Goal: Transaction & Acquisition: Purchase product/service

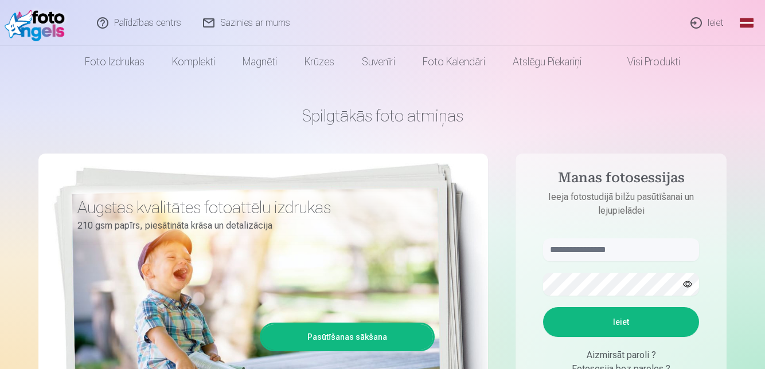
click at [711, 28] on link "Ieiet" at bounding box center [707, 23] width 55 height 46
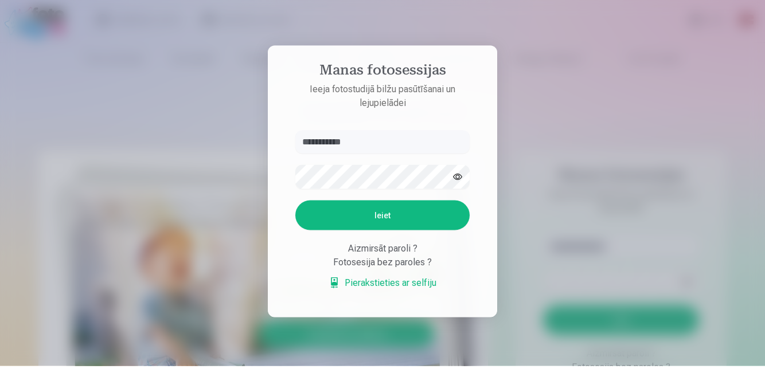
type input "**********"
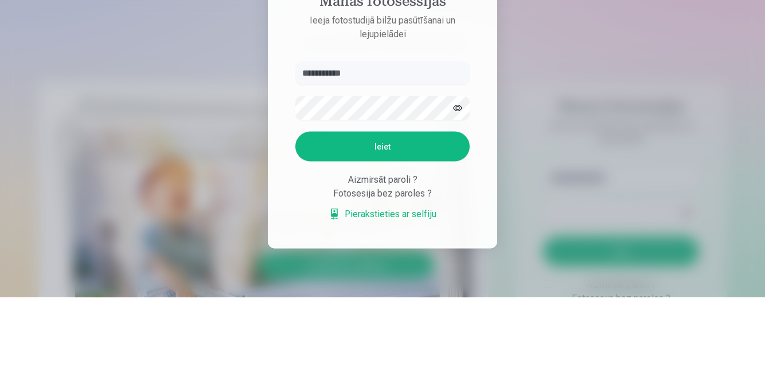
click at [460, 191] on button "button" at bounding box center [457, 180] width 23 height 23
click at [425, 233] on button "Ieiet" at bounding box center [382, 219] width 174 height 30
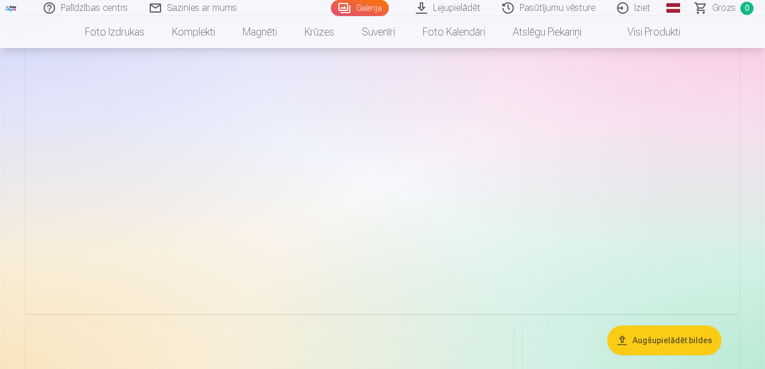
scroll to position [194, 0]
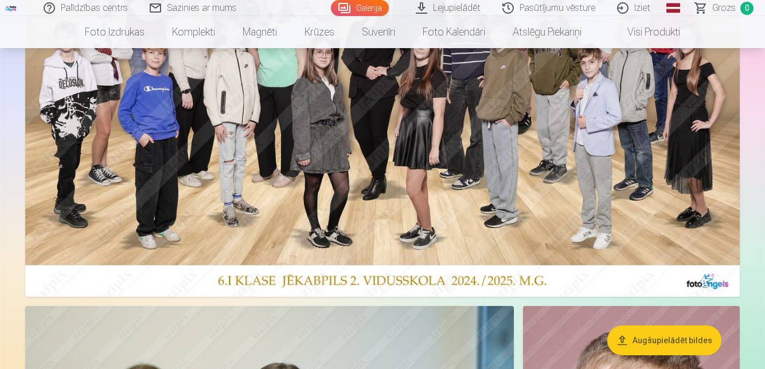
click at [549, 146] on img at bounding box center [382, 114] width 714 height 365
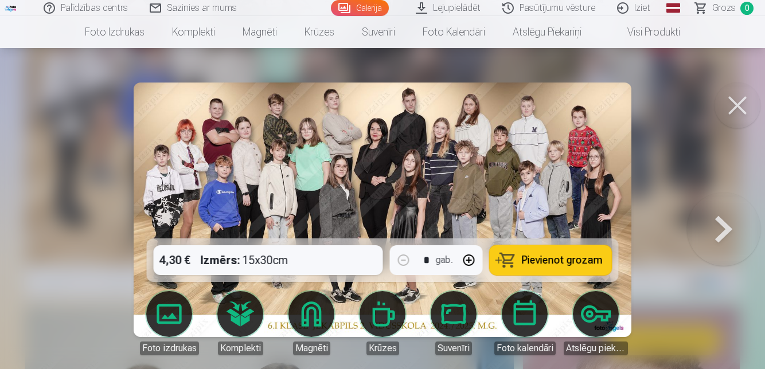
click at [566, 265] on span "Pievienot grozam" at bounding box center [562, 260] width 81 height 10
click at [738, 104] on button at bounding box center [737, 106] width 46 height 46
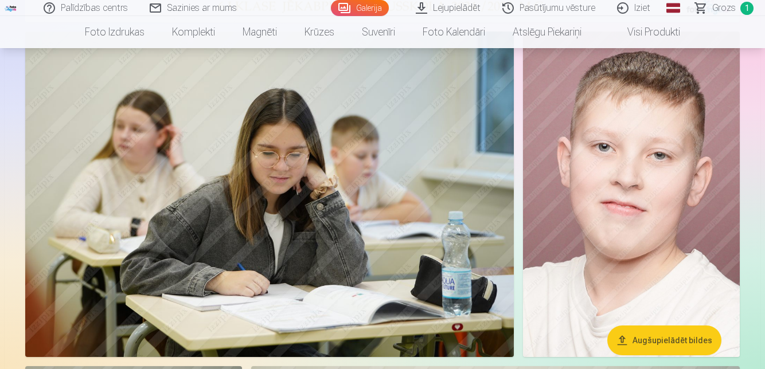
scroll to position [470, 0]
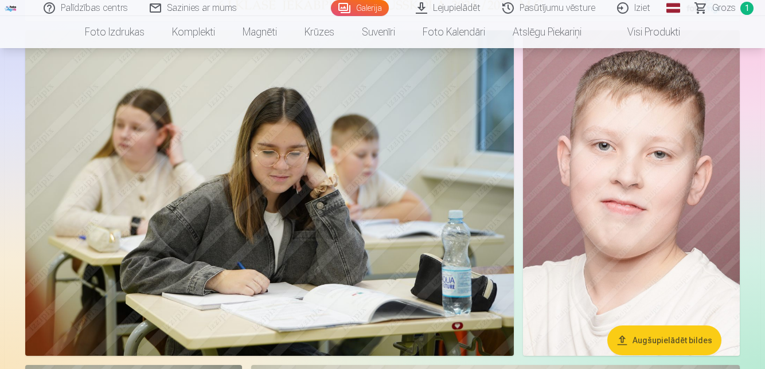
click at [680, 259] on img at bounding box center [631, 193] width 217 height 326
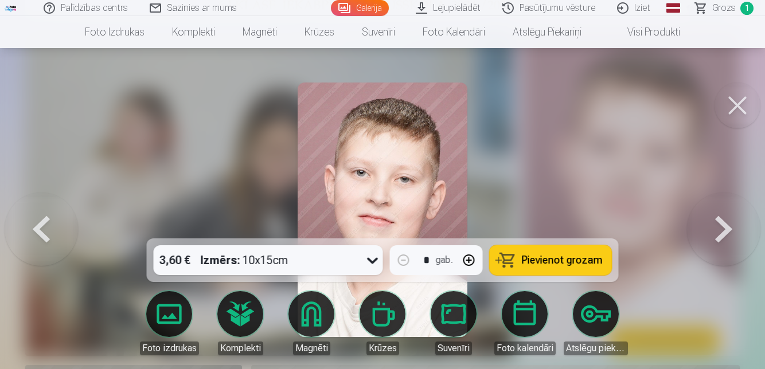
click at [593, 265] on span "Pievienot grozam" at bounding box center [562, 260] width 81 height 10
click at [740, 116] on button at bounding box center [737, 106] width 46 height 46
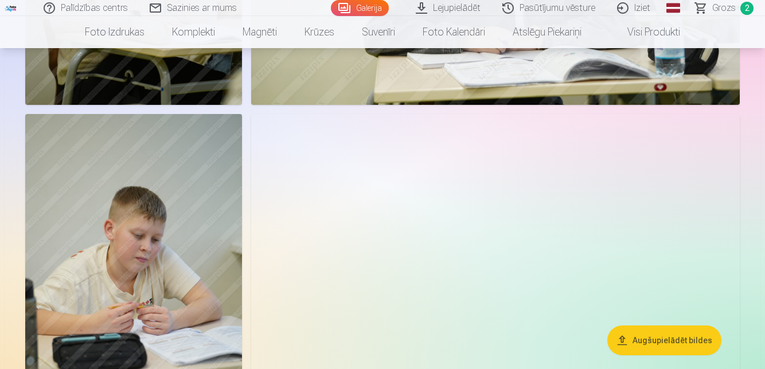
scroll to position [1057, 0]
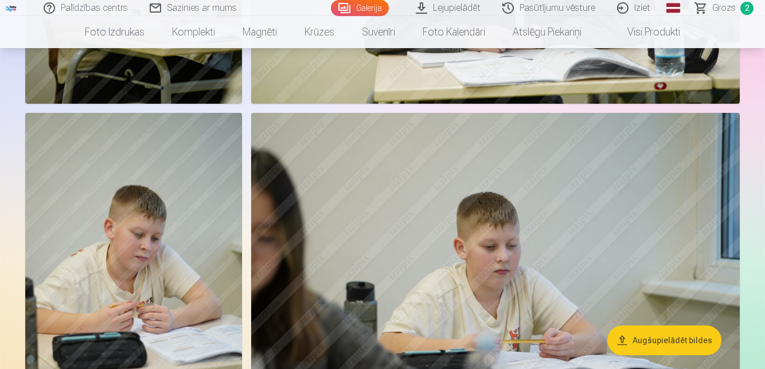
click at [191, 253] on img at bounding box center [133, 276] width 217 height 326
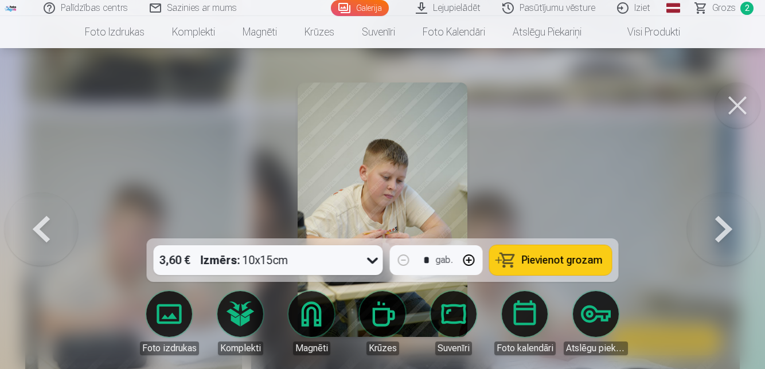
click at [570, 265] on span "Pievienot grozam" at bounding box center [562, 260] width 81 height 10
click at [740, 104] on button at bounding box center [737, 106] width 46 height 46
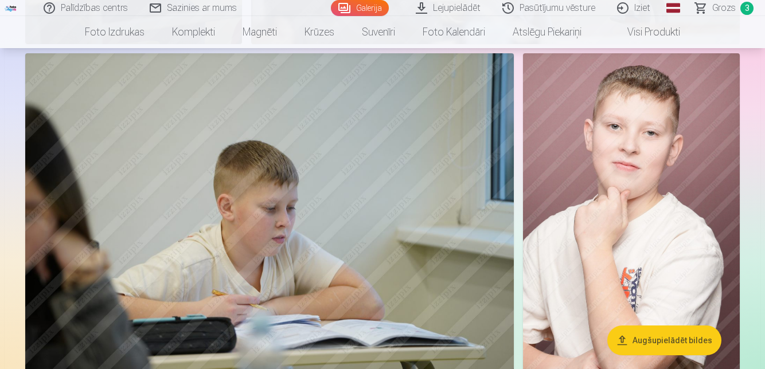
scroll to position [1454, 0]
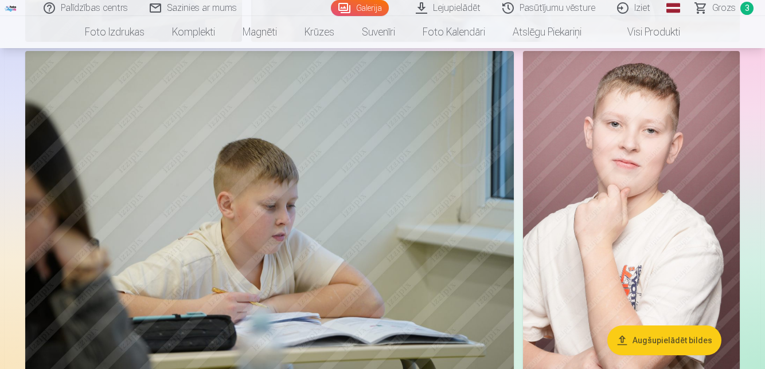
click at [696, 135] on img at bounding box center [631, 214] width 217 height 326
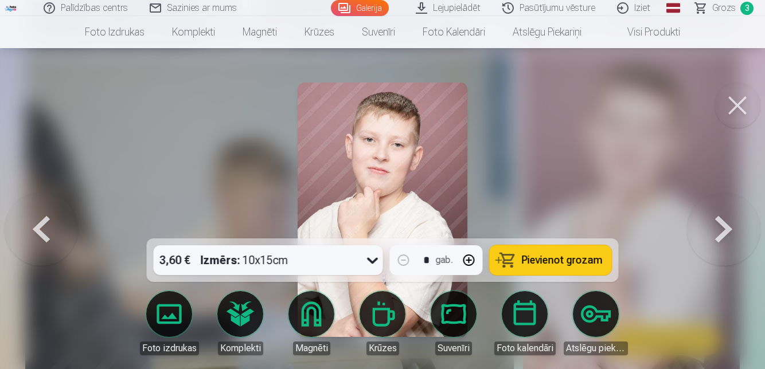
click at [569, 265] on span "Pievienot grozam" at bounding box center [562, 260] width 81 height 10
click at [739, 105] on button at bounding box center [737, 106] width 46 height 46
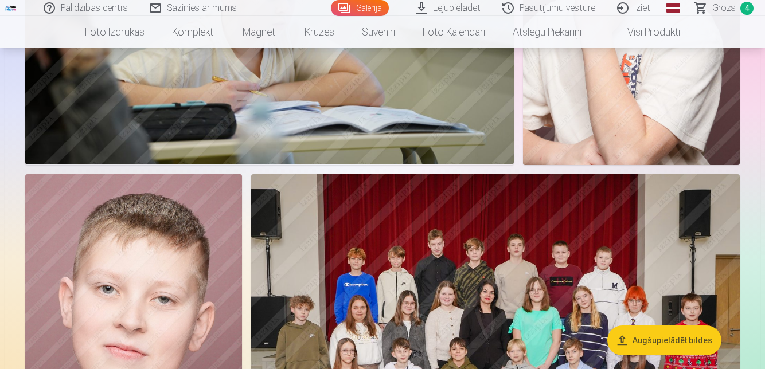
scroll to position [1666, 0]
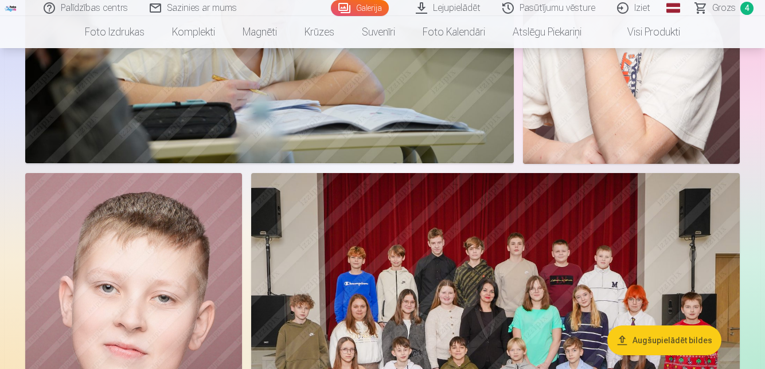
click at [651, 355] on button "Augšupielādēt bildes" at bounding box center [664, 341] width 114 height 30
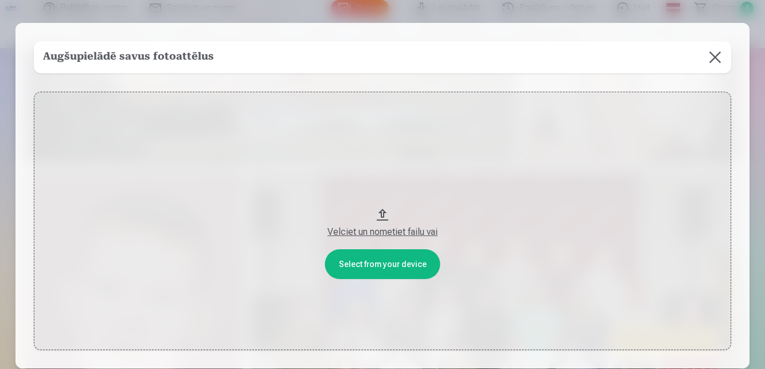
click at [431, 239] on div "Velciet un nometiet failu vai" at bounding box center [382, 232] width 674 height 14
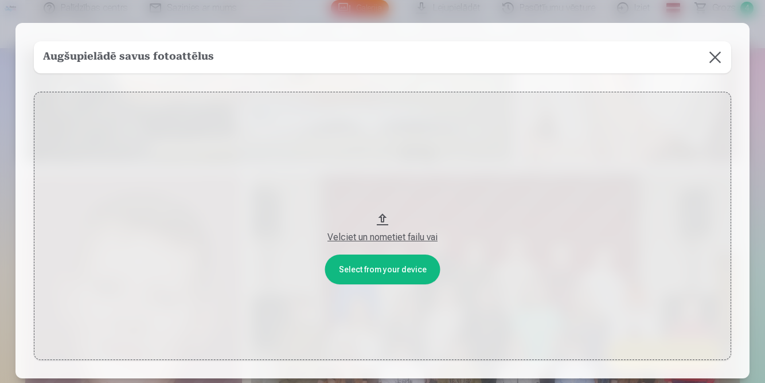
click at [705, 73] on button at bounding box center [715, 57] width 32 height 32
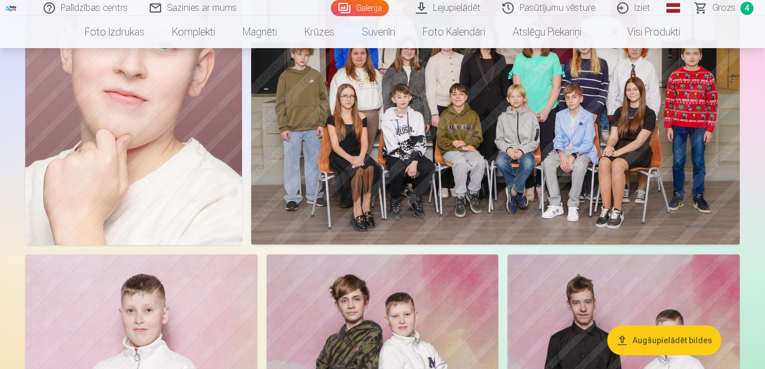
scroll to position [1921, 0]
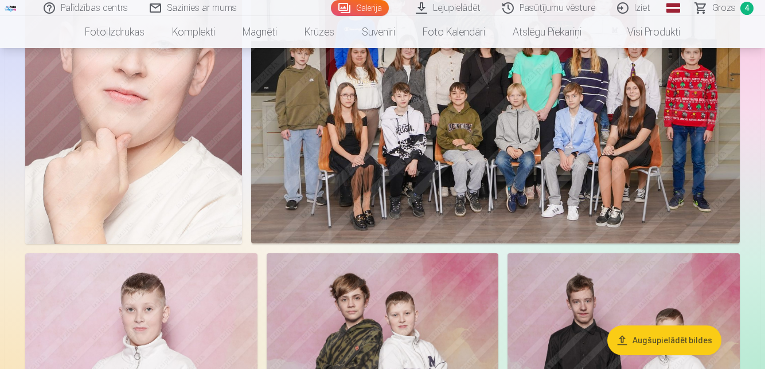
click at [650, 182] on img at bounding box center [495, 81] width 488 height 325
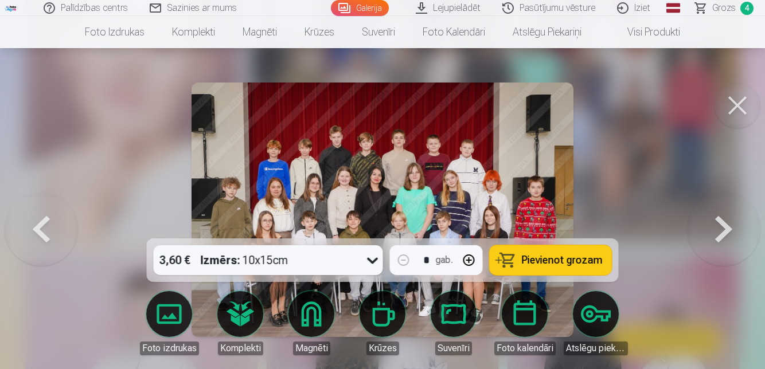
click at [590, 265] on span "Pievienot grozam" at bounding box center [562, 260] width 81 height 10
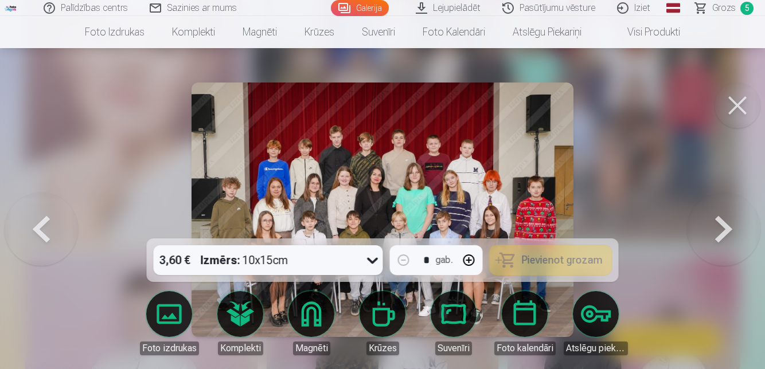
click at [740, 104] on button at bounding box center [737, 106] width 46 height 46
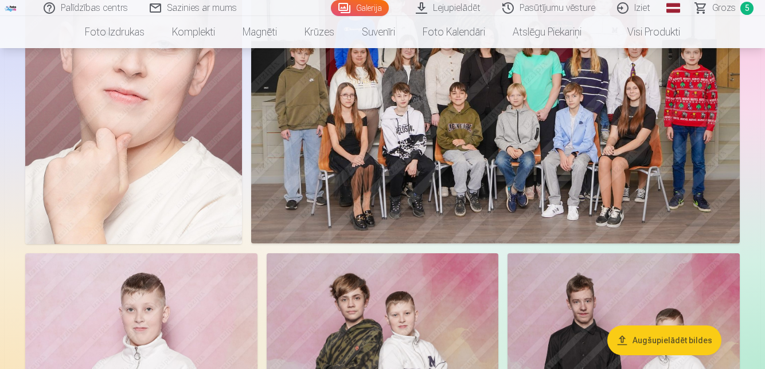
click at [189, 181] on img at bounding box center [133, 82] width 217 height 326
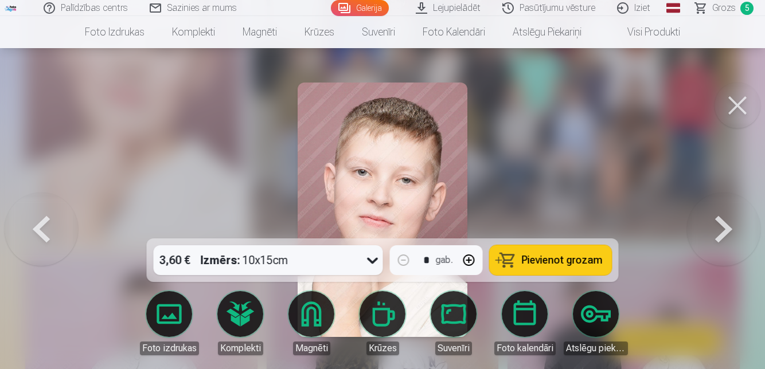
click at [576, 265] on span "Pievienot grozam" at bounding box center [562, 260] width 81 height 10
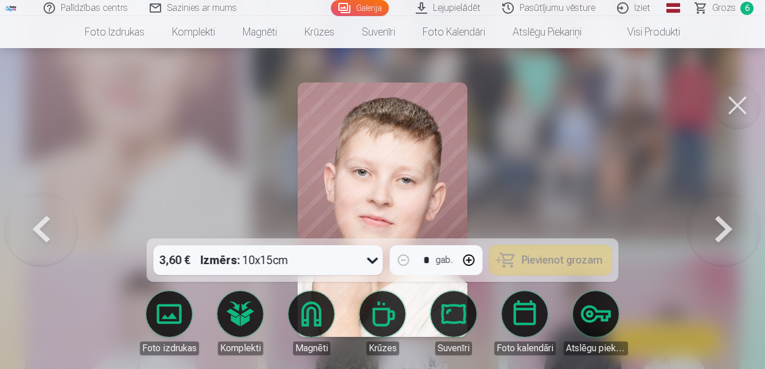
click at [737, 105] on button at bounding box center [737, 106] width 46 height 46
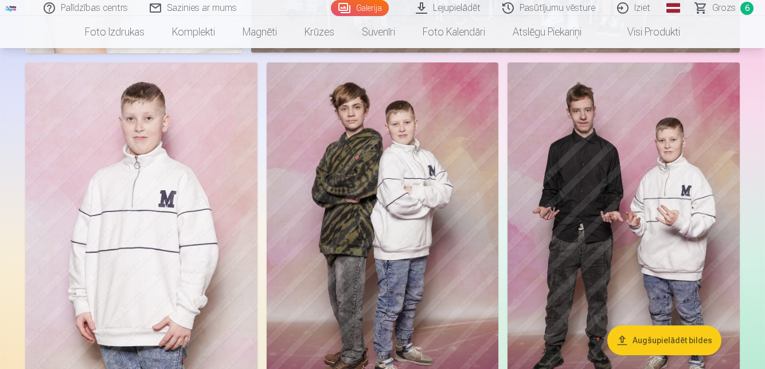
scroll to position [2112, 0]
click at [199, 259] on img at bounding box center [141, 236] width 232 height 348
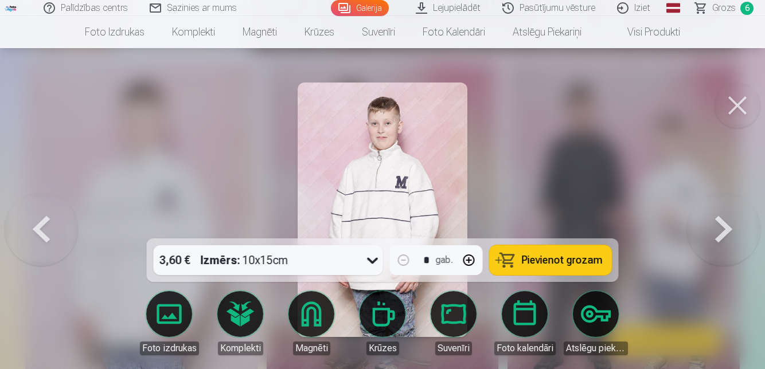
click at [597, 265] on span "Pievienot grozam" at bounding box center [562, 260] width 81 height 10
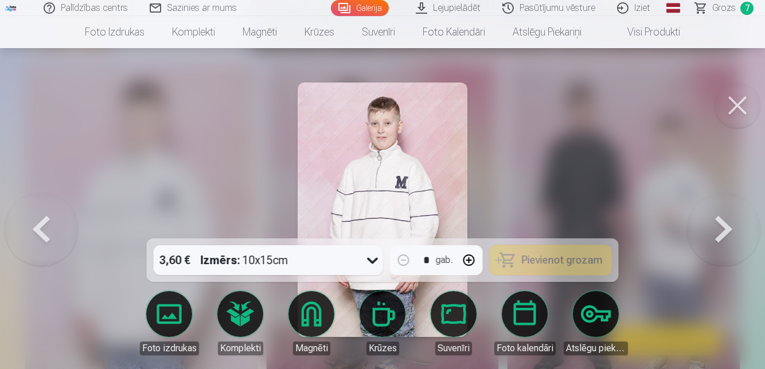
click at [736, 112] on button at bounding box center [737, 106] width 46 height 46
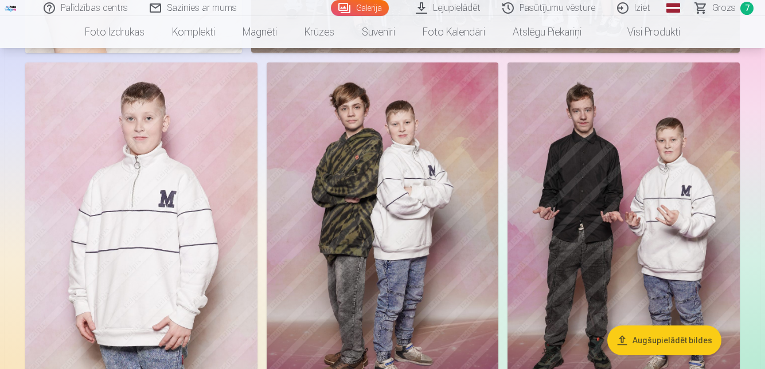
click at [454, 253] on img at bounding box center [383, 236] width 232 height 348
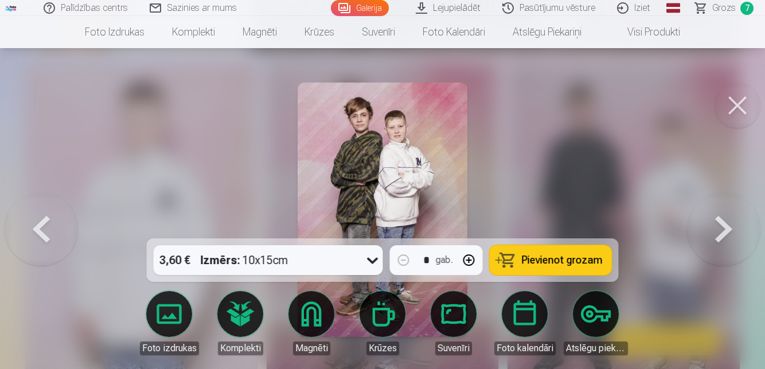
click at [598, 275] on button "Pievienot grozam" at bounding box center [551, 260] width 122 height 30
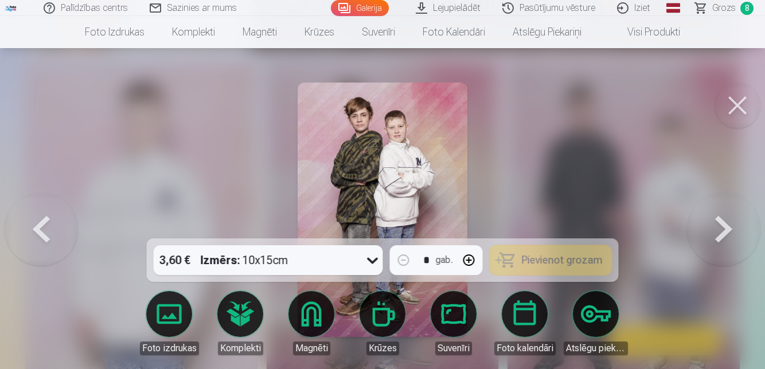
click at [740, 106] on button at bounding box center [737, 106] width 46 height 46
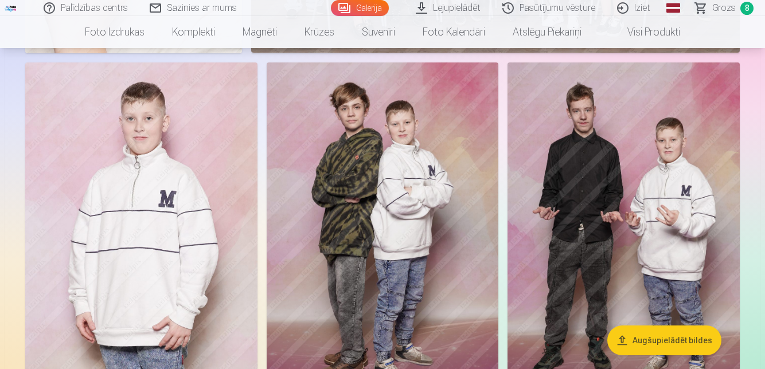
click at [686, 255] on img at bounding box center [623, 236] width 232 height 348
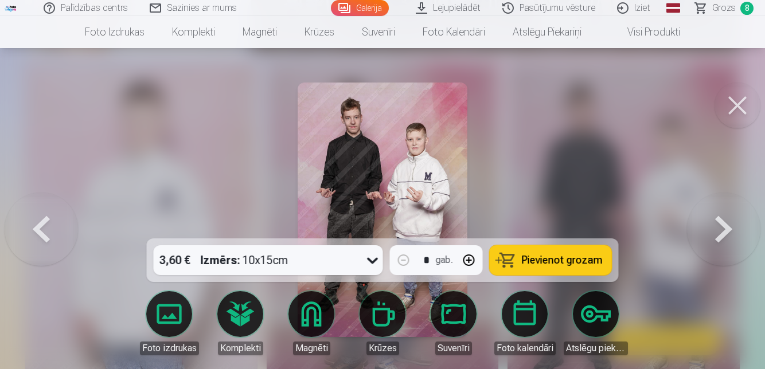
click at [598, 265] on span "Pievienot grozam" at bounding box center [562, 260] width 81 height 10
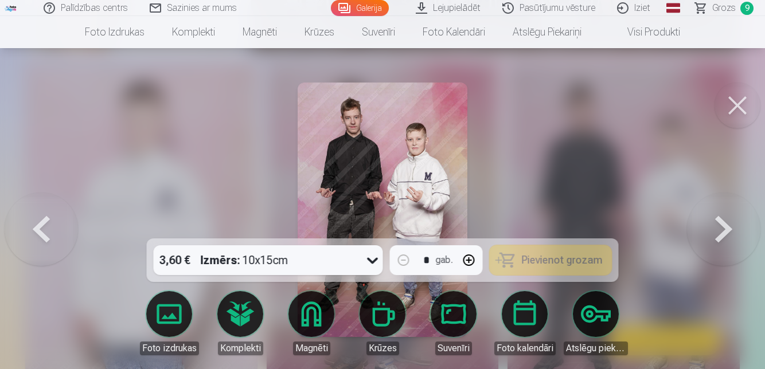
click at [737, 108] on button at bounding box center [737, 106] width 46 height 46
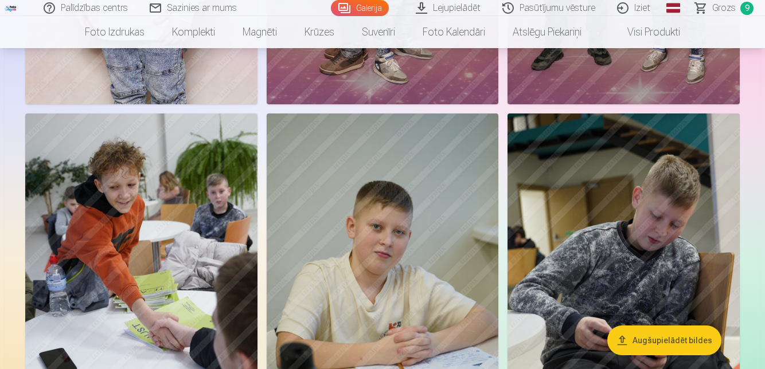
scroll to position [2426, 0]
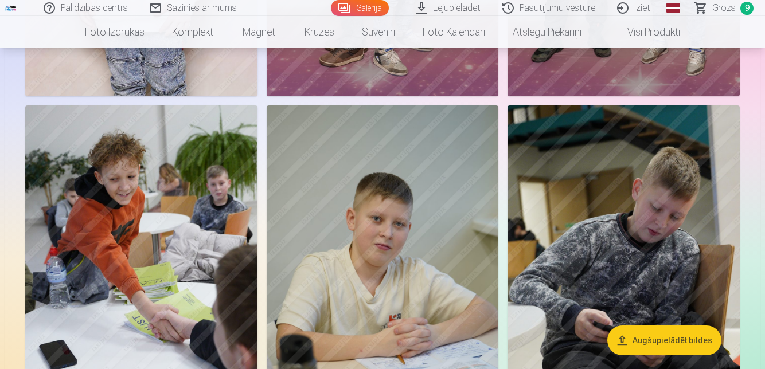
click at [452, 206] on img at bounding box center [383, 279] width 232 height 348
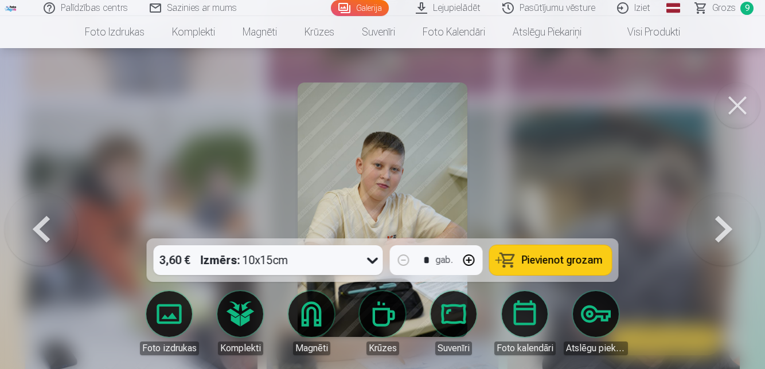
click at [597, 265] on span "Pievienot grozam" at bounding box center [562, 260] width 81 height 10
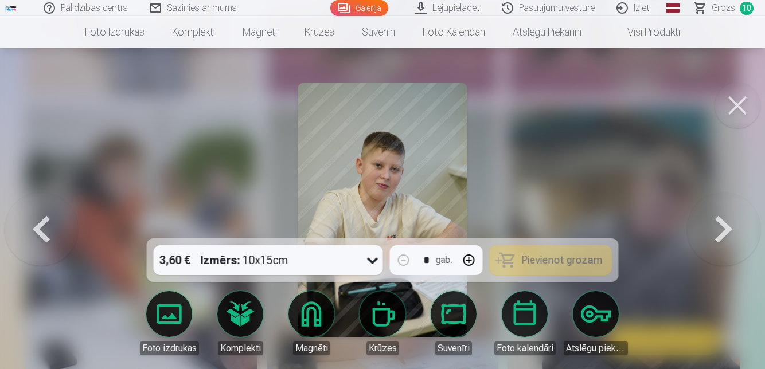
click at [735, 108] on button at bounding box center [737, 106] width 46 height 46
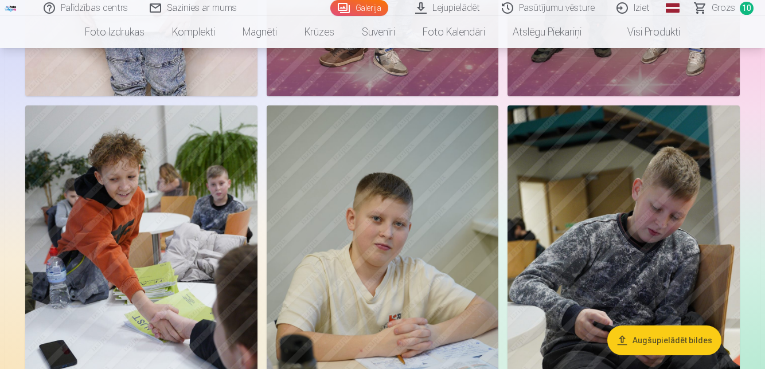
click at [665, 263] on img at bounding box center [623, 279] width 232 height 348
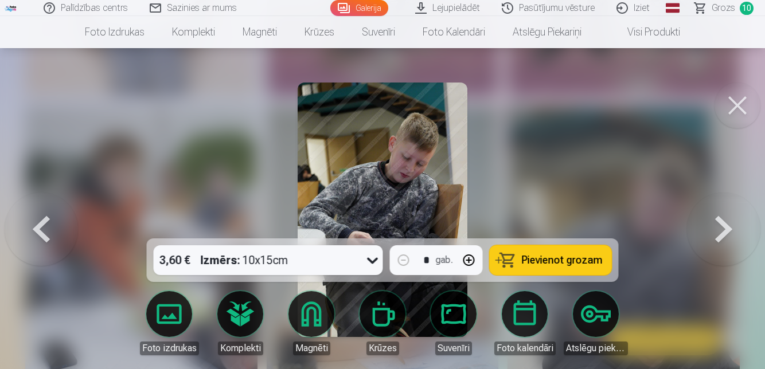
click at [603, 265] on span "Pievienot grozam" at bounding box center [562, 260] width 81 height 10
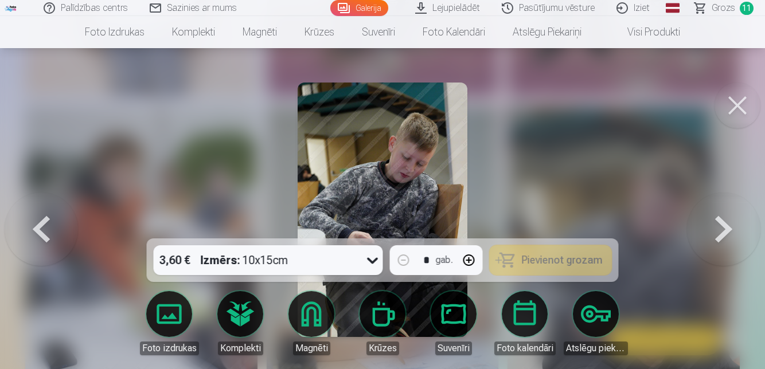
click at [737, 107] on button at bounding box center [737, 106] width 46 height 46
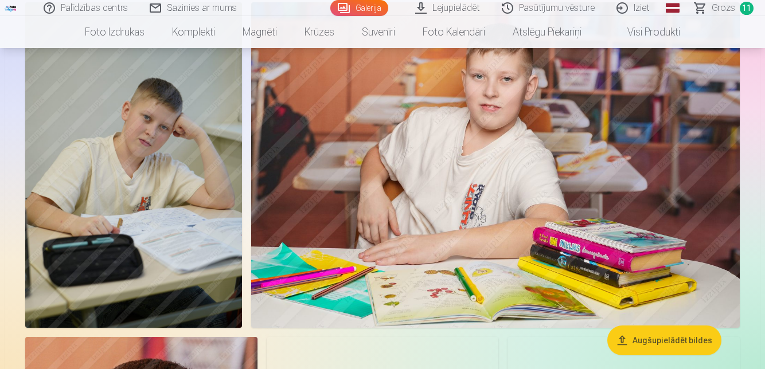
scroll to position [2885, 0]
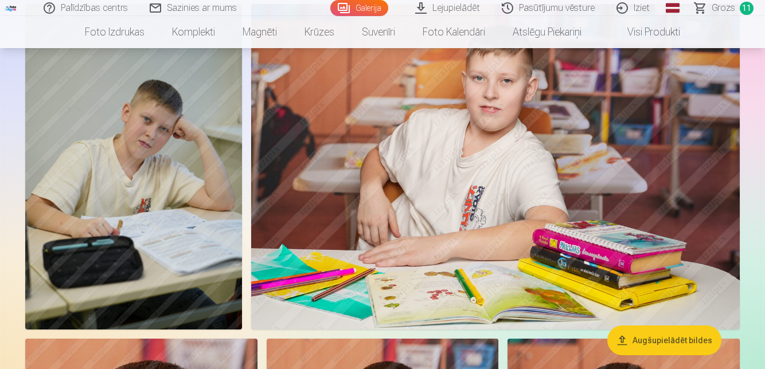
click at [655, 175] on img at bounding box center [495, 166] width 488 height 325
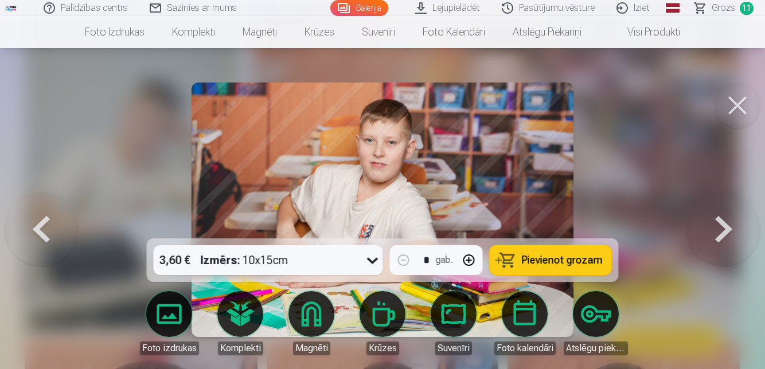
click at [598, 265] on span "Pievienot grozam" at bounding box center [562, 260] width 81 height 10
click at [735, 116] on button at bounding box center [737, 106] width 46 height 46
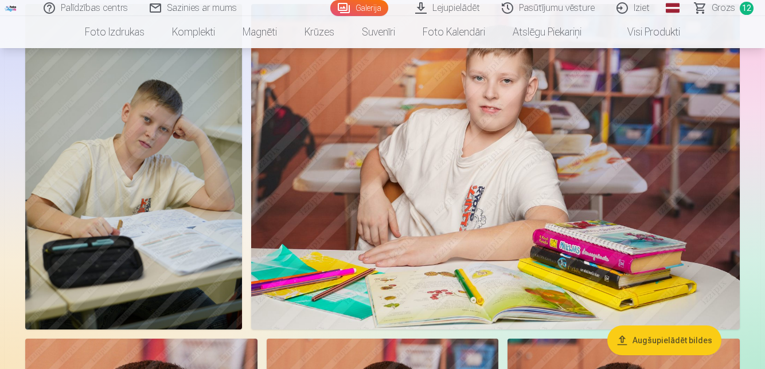
click at [205, 218] on img at bounding box center [133, 167] width 217 height 326
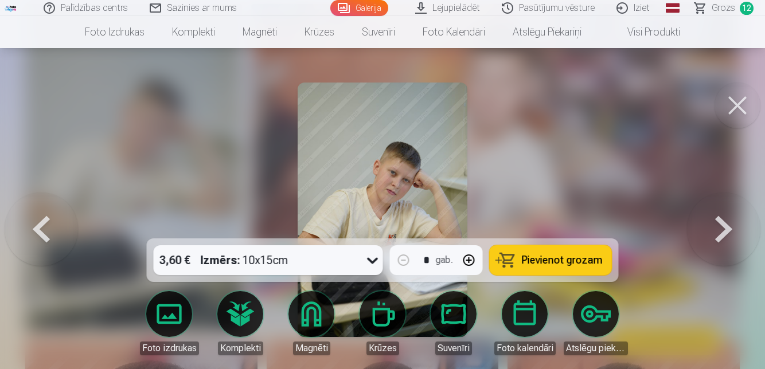
click at [602, 265] on span "Pievienot grozam" at bounding box center [562, 260] width 81 height 10
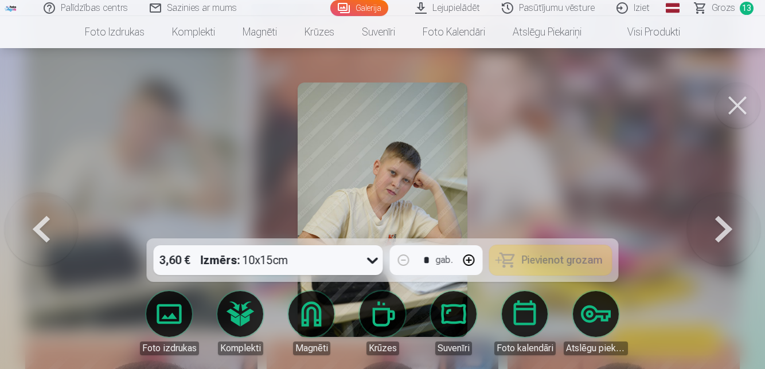
click at [738, 99] on button at bounding box center [737, 106] width 46 height 46
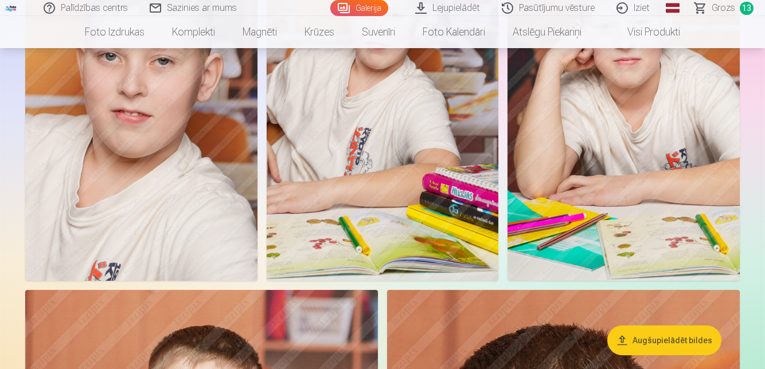
scroll to position [3289, 0]
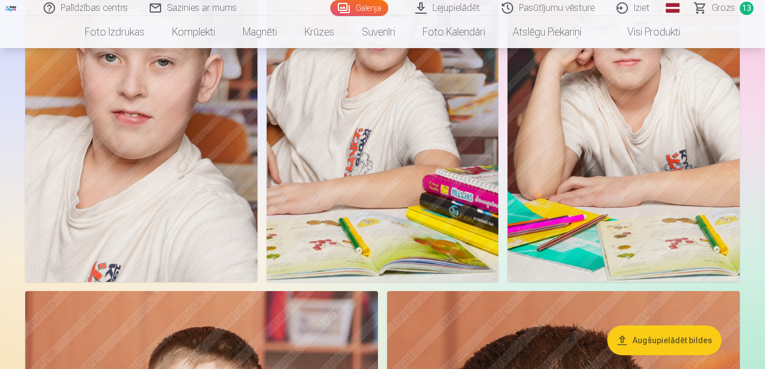
click at [217, 197] on img at bounding box center [141, 108] width 232 height 348
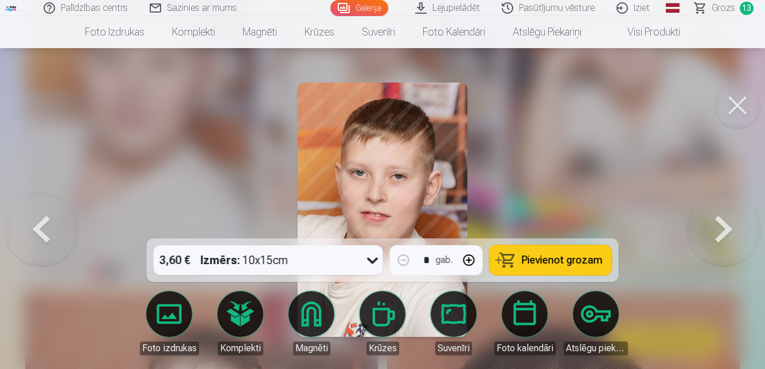
click at [602, 259] on span "Pievienot grozam" at bounding box center [562, 260] width 81 height 10
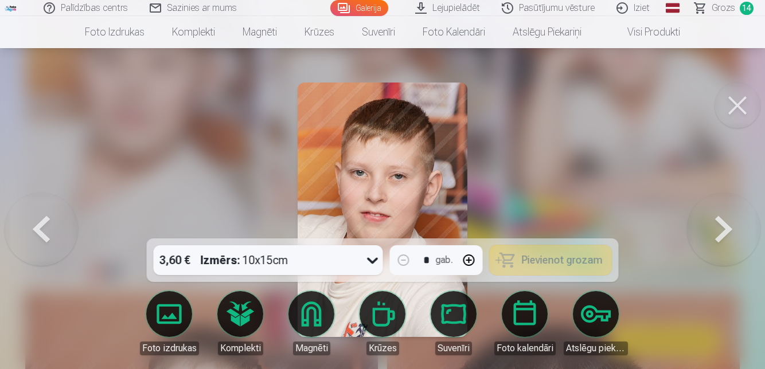
click at [739, 108] on button at bounding box center [737, 106] width 46 height 46
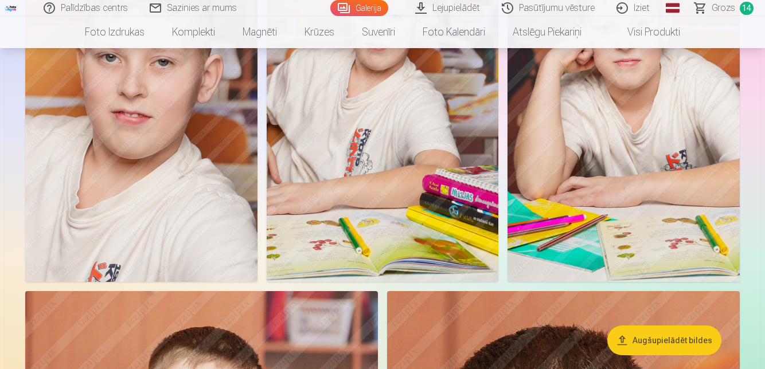
click at [401, 201] on img at bounding box center [383, 108] width 232 height 348
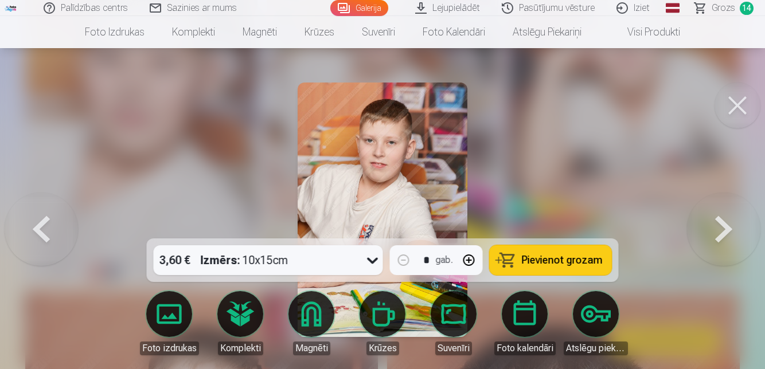
click at [603, 259] on span "Pievienot grozam" at bounding box center [562, 260] width 81 height 10
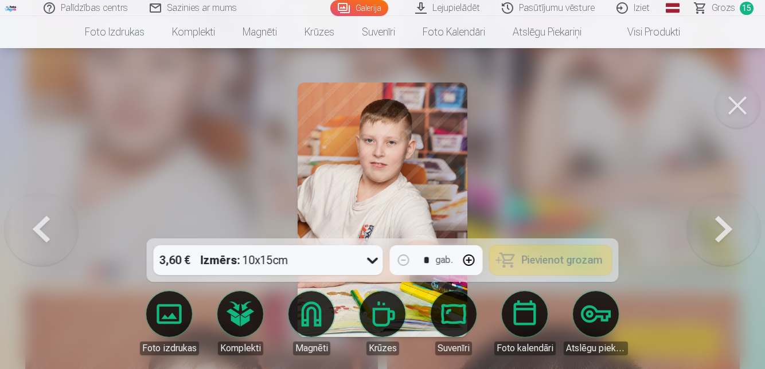
click at [737, 108] on button at bounding box center [737, 106] width 46 height 46
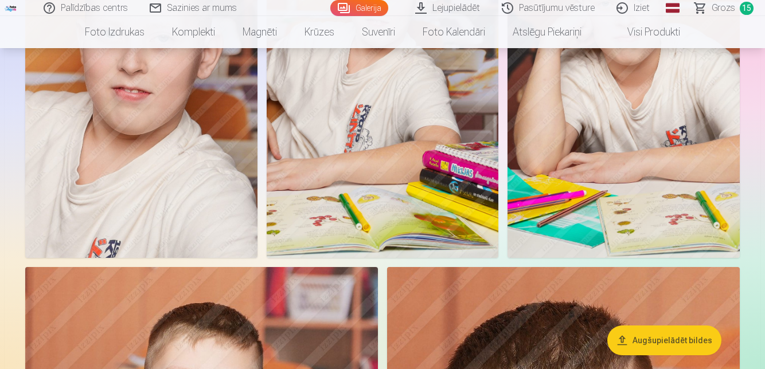
scroll to position [3315, 0]
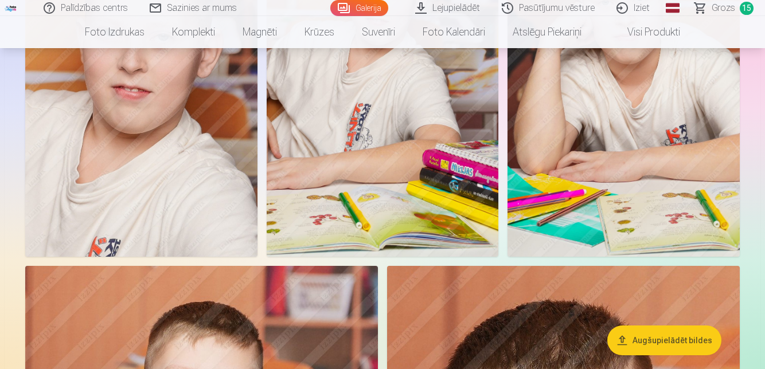
click at [660, 202] on img at bounding box center [623, 83] width 232 height 348
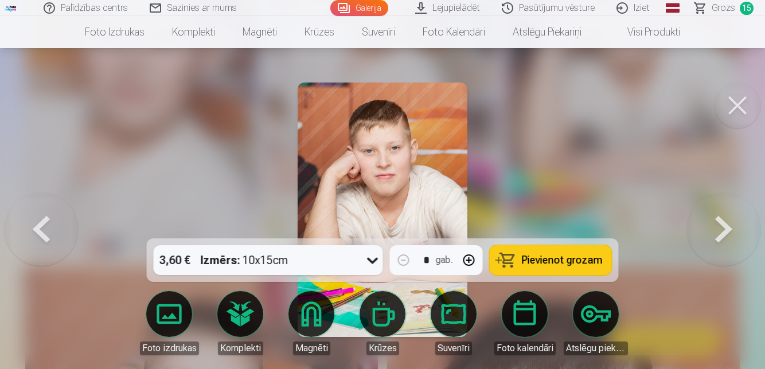
click at [599, 265] on span "Pievienot grozam" at bounding box center [562, 260] width 81 height 10
click at [736, 109] on button at bounding box center [737, 106] width 46 height 46
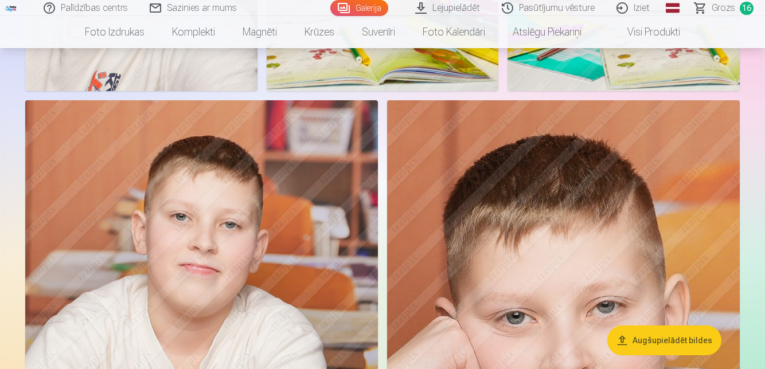
scroll to position [3480, 0]
click at [330, 249] on img at bounding box center [201, 365] width 353 height 529
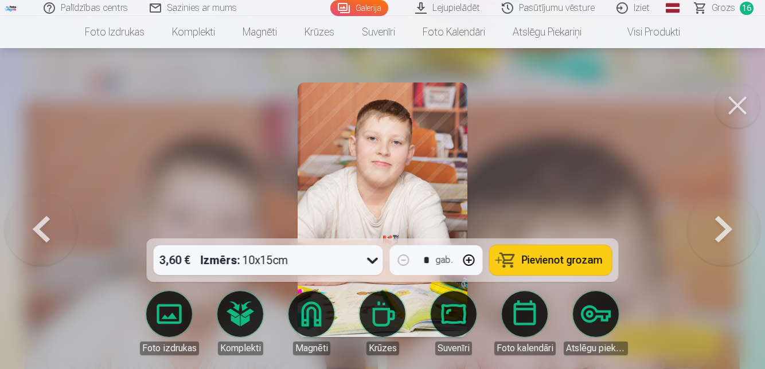
click at [578, 265] on span "Pievienot grozam" at bounding box center [562, 260] width 81 height 10
click at [241, 355] on link "Komplekti" at bounding box center [240, 323] width 64 height 64
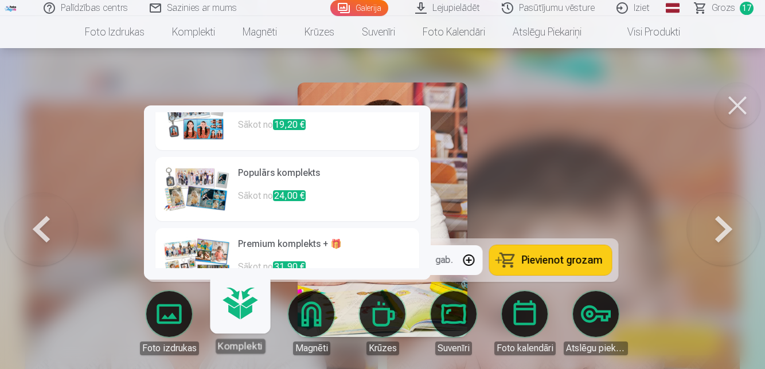
scroll to position [109, 0]
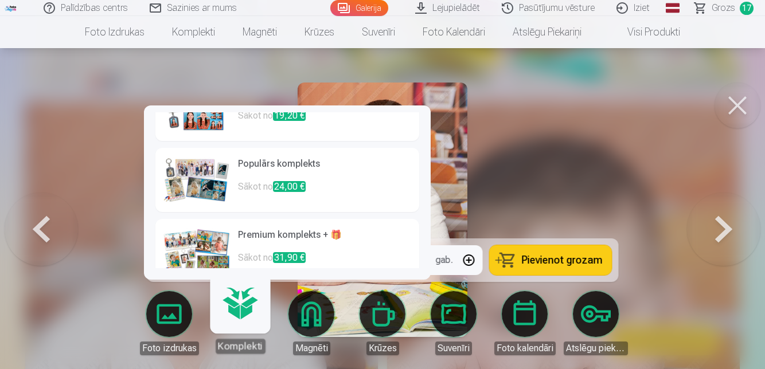
click at [731, 111] on button at bounding box center [737, 106] width 46 height 46
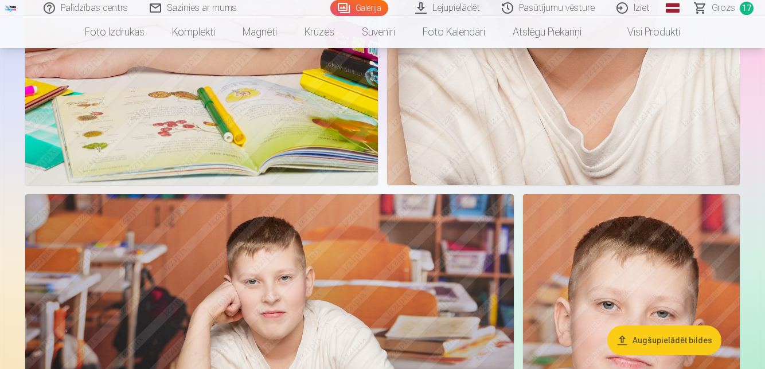
scroll to position [3927, 0]
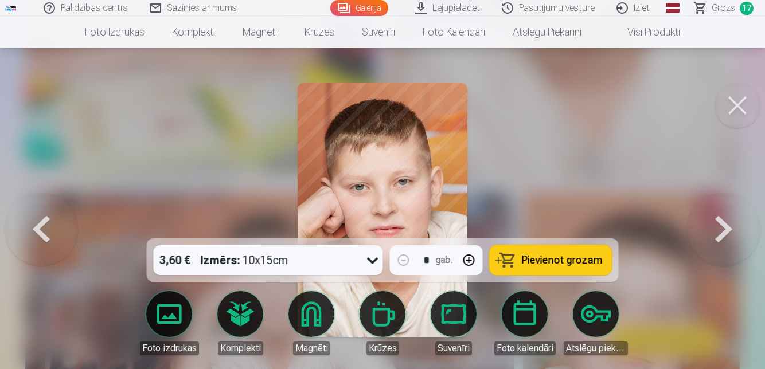
click at [601, 265] on span "Pievienot grozam" at bounding box center [562, 260] width 81 height 10
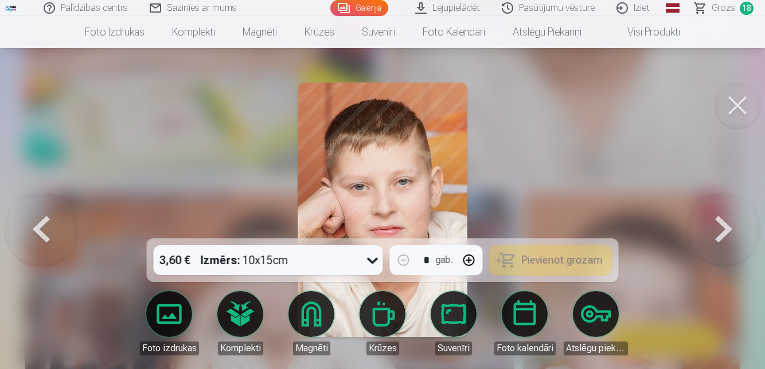
click at [737, 114] on button at bounding box center [737, 106] width 46 height 46
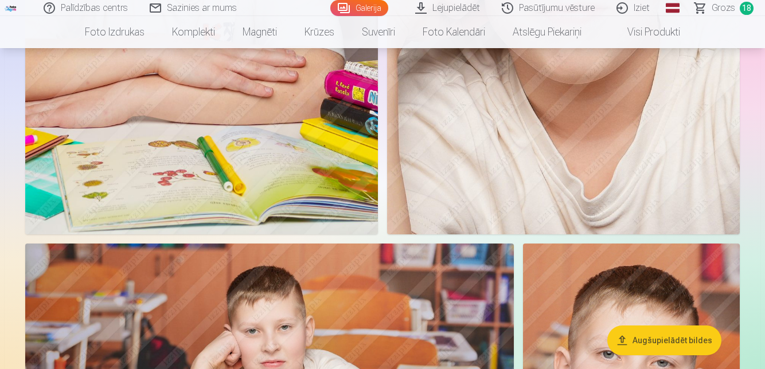
scroll to position [3878, 0]
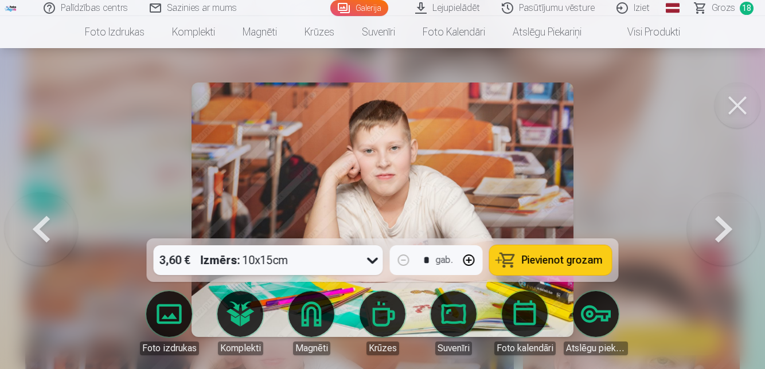
click at [742, 116] on button at bounding box center [737, 106] width 46 height 46
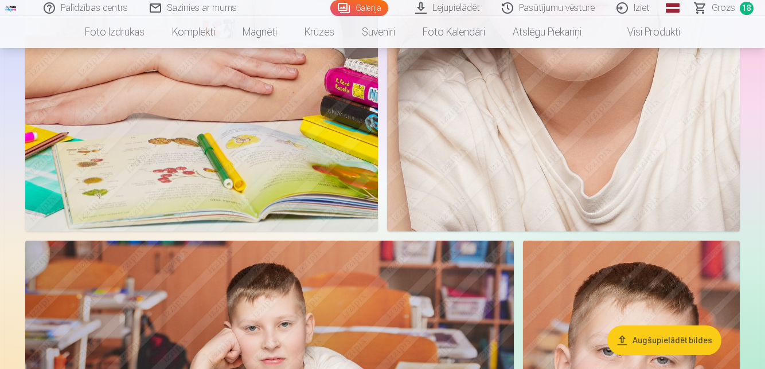
click at [718, 14] on span "Grozs" at bounding box center [723, 8] width 24 height 14
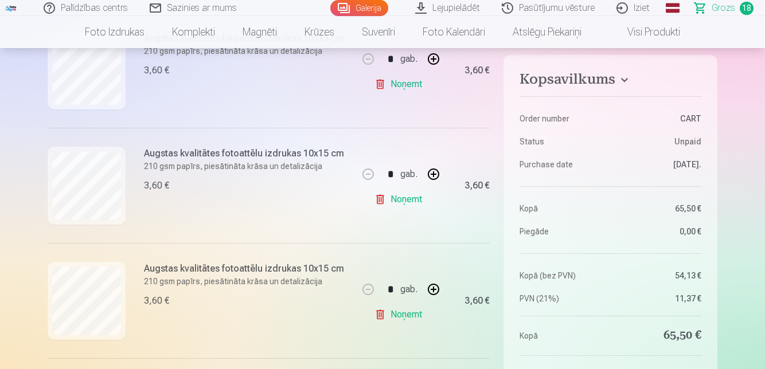
scroll to position [499, 0]
click at [405, 9] on link "Lejupielādēt" at bounding box center [448, 8] width 87 height 16
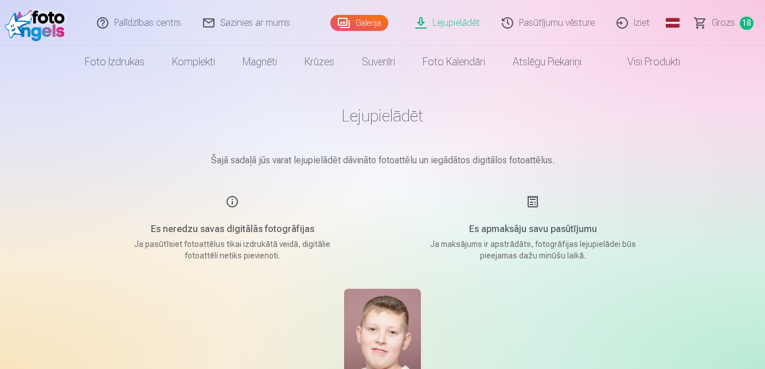
click at [158, 60] on link "Komplekti" at bounding box center [193, 62] width 71 height 32
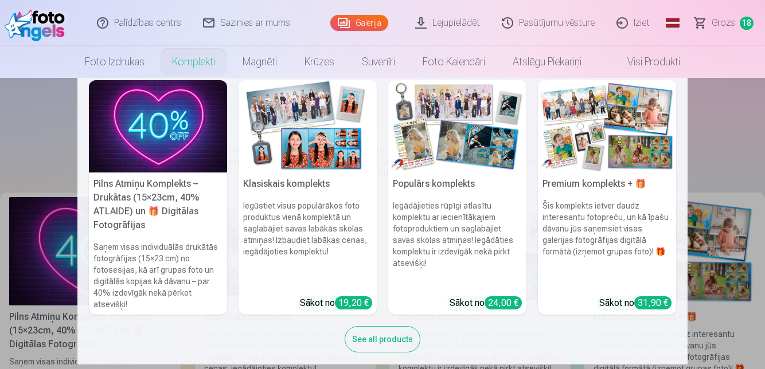
scroll to position [37, 0]
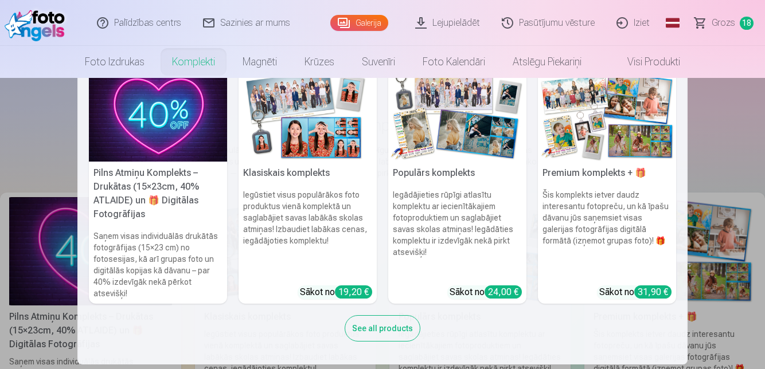
click at [734, 167] on nav "Pilns Atmiņu Komplekts – Drukātas (15×23cm, 40% ATLAIDE) un 🎁 Digitālas Fotogrā…" at bounding box center [382, 221] width 765 height 287
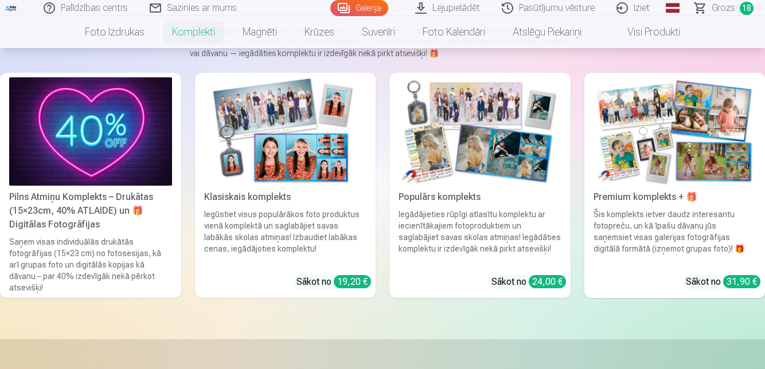
scroll to position [120, 0]
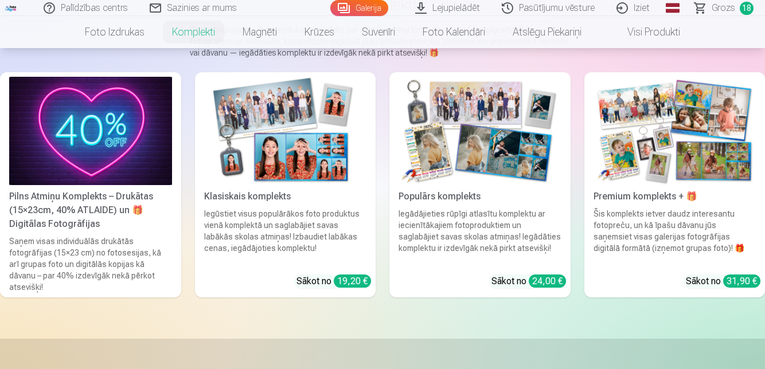
click at [347, 288] on div "19,20 €" at bounding box center [352, 281] width 37 height 13
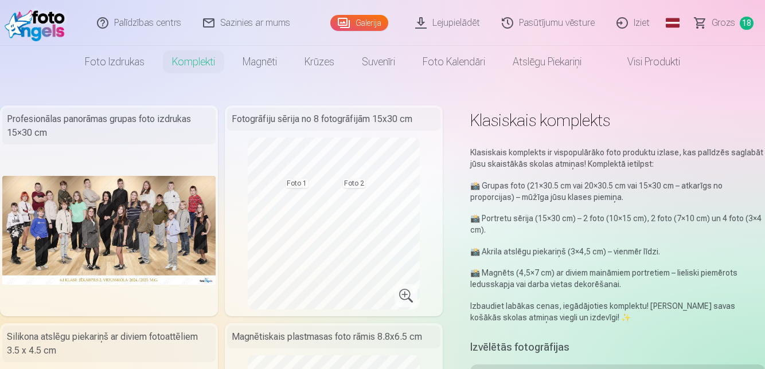
click at [595, 61] on link "Atslēgu piekariņi" at bounding box center [547, 62] width 96 height 32
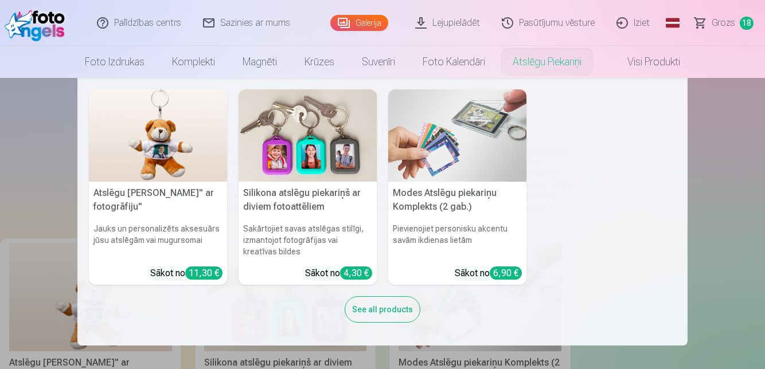
click at [694, 70] on link "Visi produkti" at bounding box center [644, 62] width 99 height 32
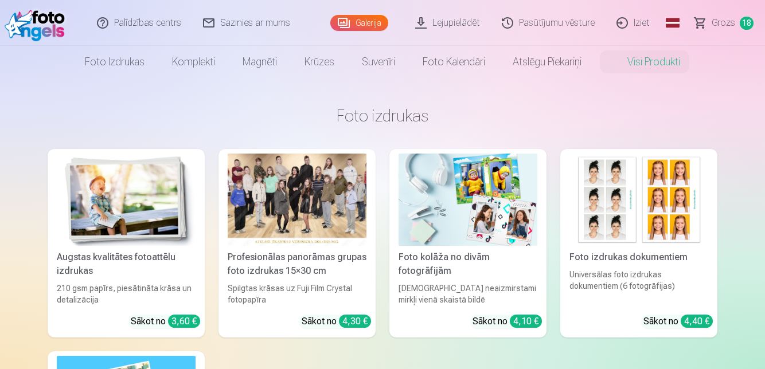
click at [158, 64] on link "Komplekti" at bounding box center [193, 62] width 71 height 32
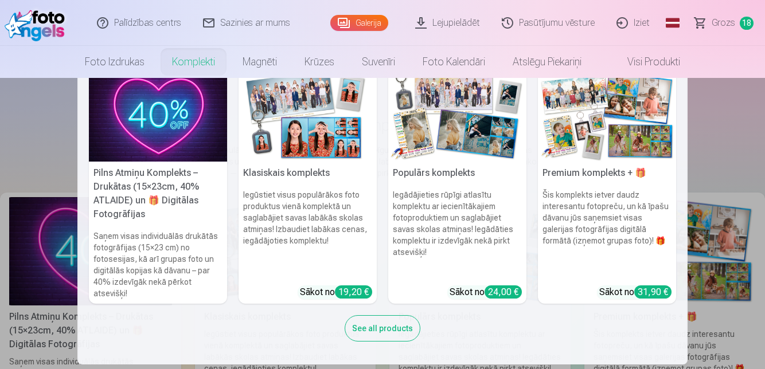
click at [345, 201] on h6 "Iegūstiet visus populārākos foto produktus vienā komplektā un saglabājiet savas…" at bounding box center [307, 233] width 138 height 96
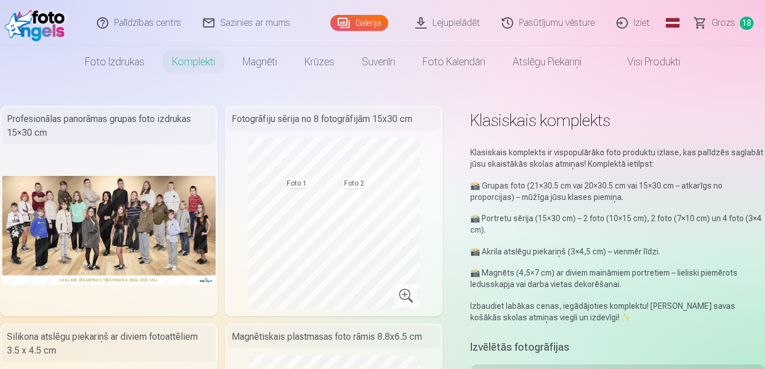
click at [330, 21] on link "Galerija" at bounding box center [359, 23] width 58 height 16
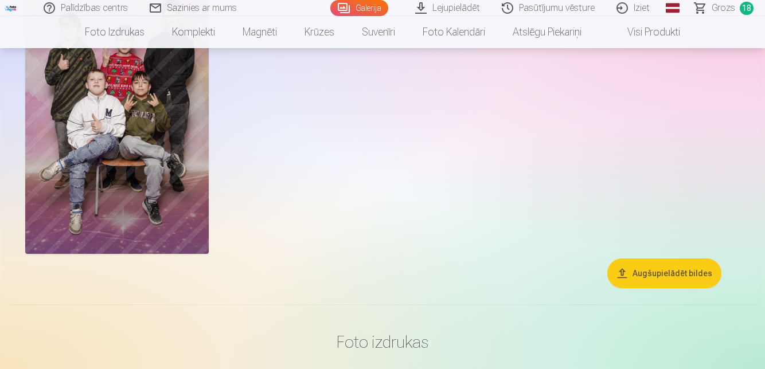
scroll to position [5525, 0]
click at [608, 275] on button "Augšupielādēt bildes" at bounding box center [664, 273] width 114 height 30
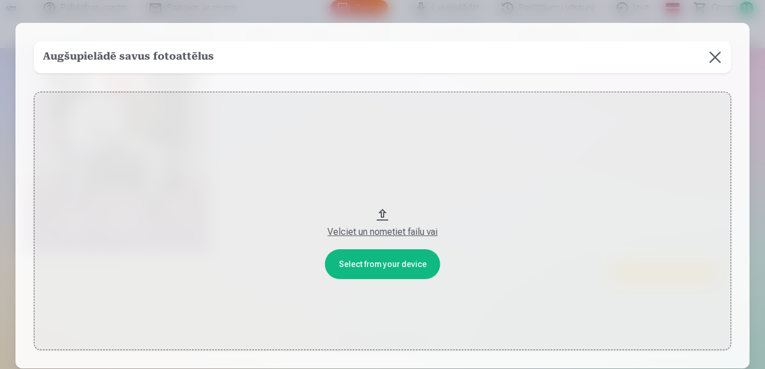
click at [707, 61] on button at bounding box center [715, 57] width 32 height 32
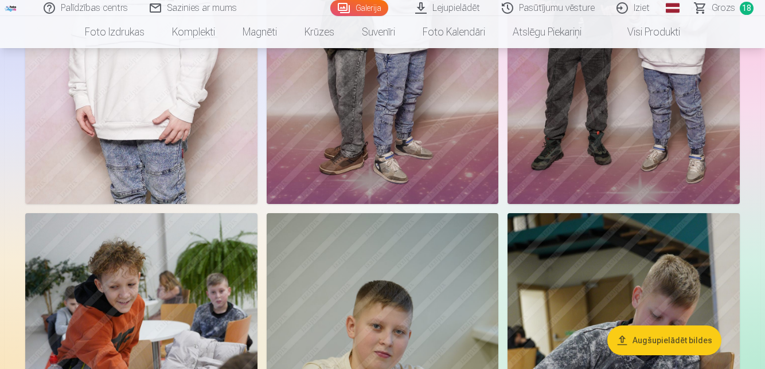
scroll to position [2235, 0]
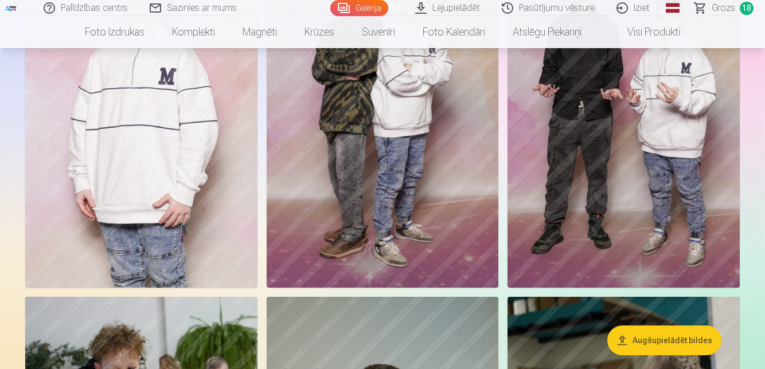
click at [71, 38] on link "Foto izdrukas" at bounding box center [114, 32] width 87 height 32
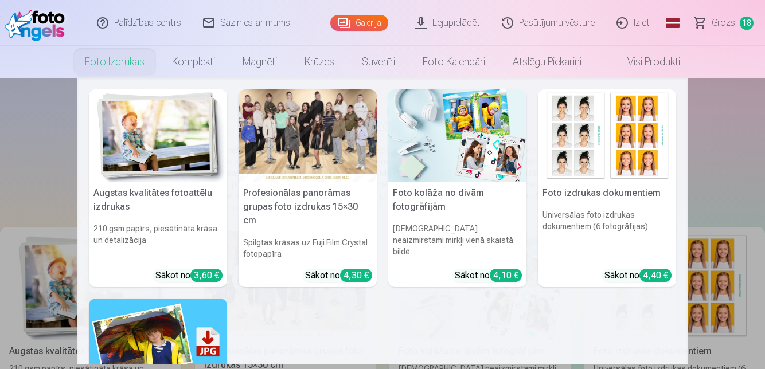
click at [159, 65] on link "Komplekti" at bounding box center [193, 62] width 71 height 32
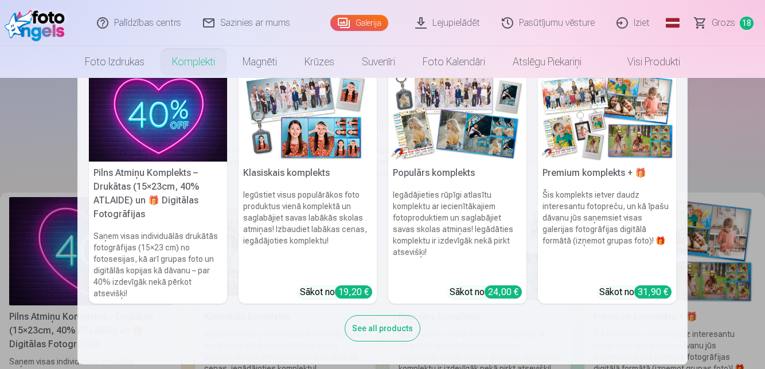
click at [341, 111] on img at bounding box center [307, 115] width 138 height 92
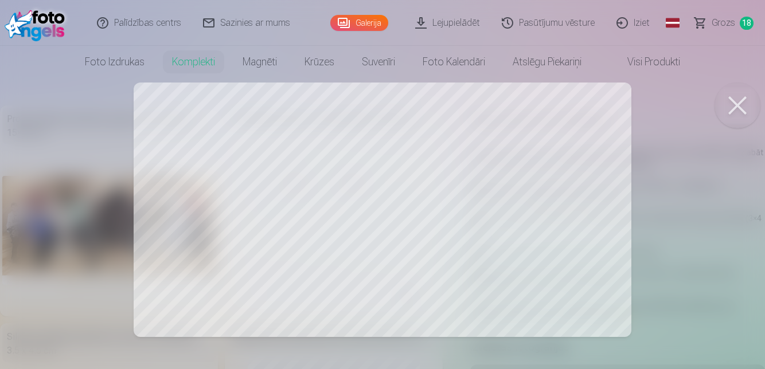
click at [414, 221] on div at bounding box center [382, 184] width 765 height 369
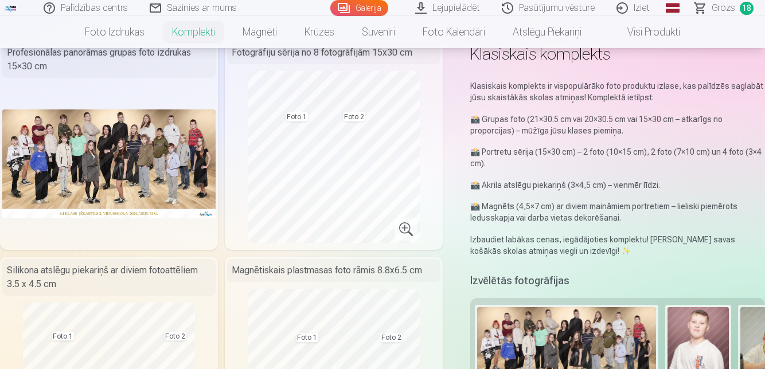
scroll to position [69, 0]
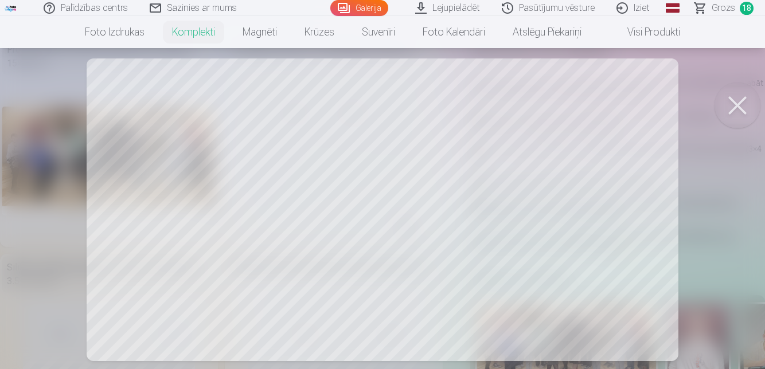
click at [738, 113] on button at bounding box center [737, 106] width 46 height 46
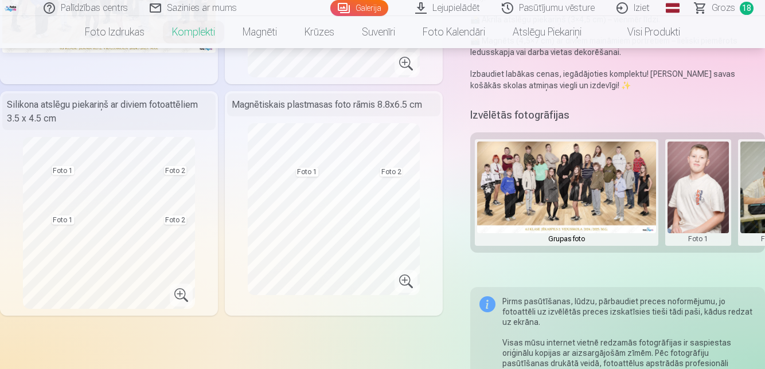
scroll to position [232, 0]
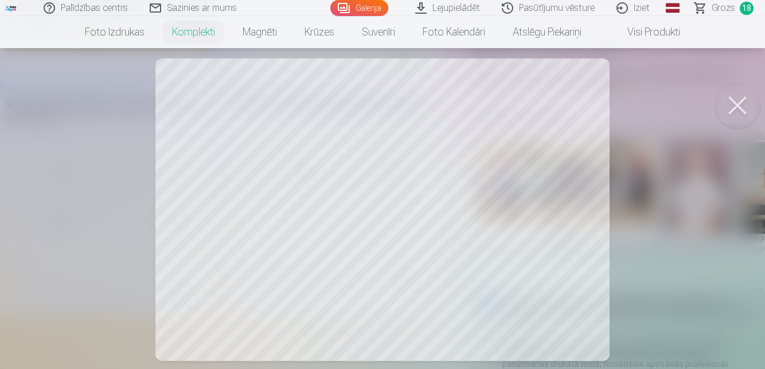
click at [579, 367] on div at bounding box center [382, 184] width 765 height 369
click at [737, 112] on button at bounding box center [737, 106] width 46 height 46
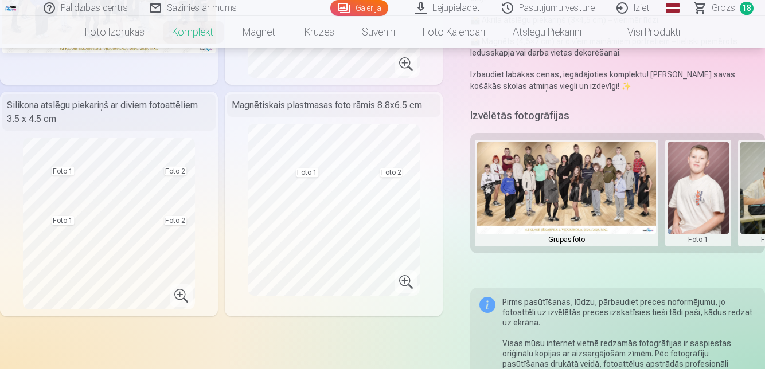
scroll to position [0, 43]
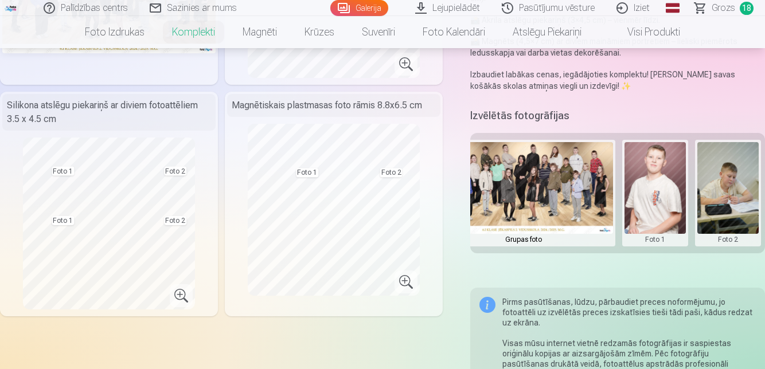
click at [727, 238] on button at bounding box center [727, 193] width 61 height 102
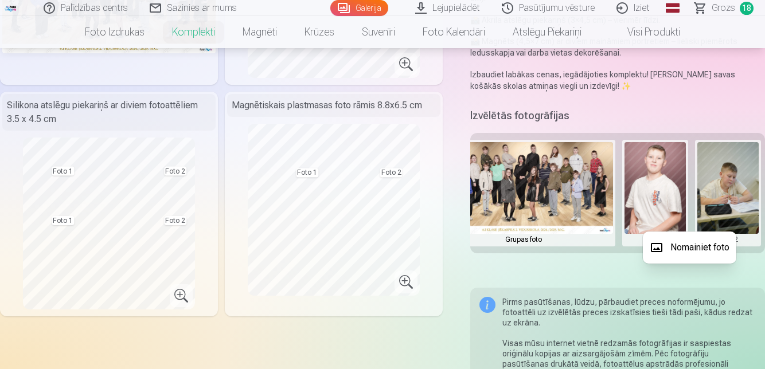
click at [727, 253] on button "Nomainiet foto" at bounding box center [689, 248] width 93 height 32
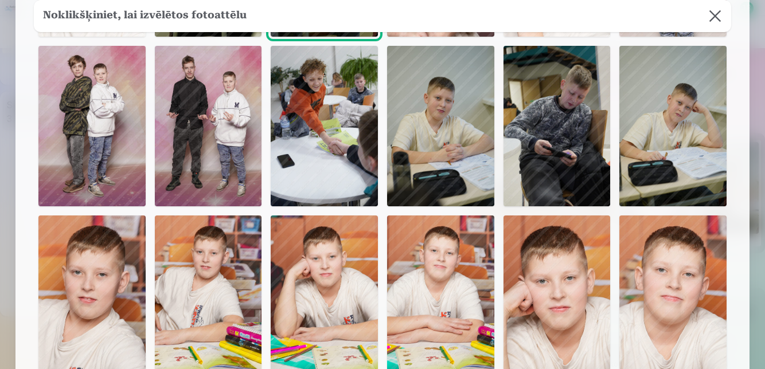
scroll to position [225, 0]
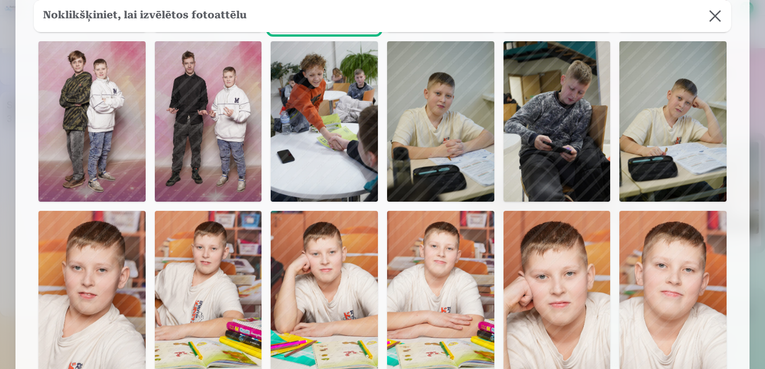
click at [339, 302] on img at bounding box center [324, 291] width 107 height 161
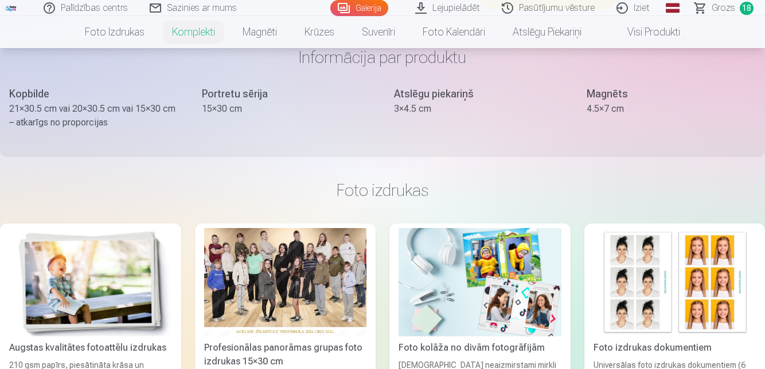
scroll to position [684, 0]
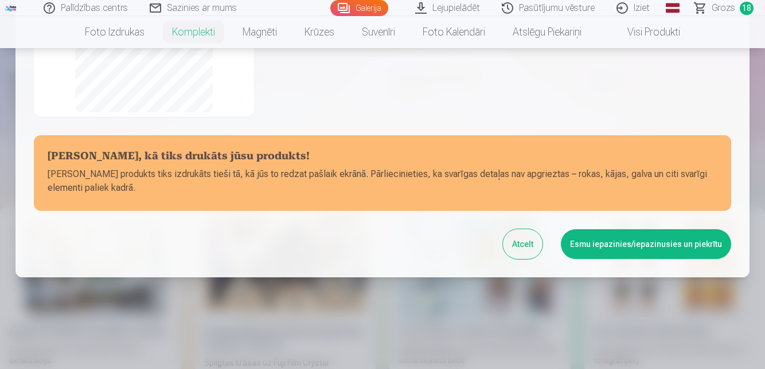
scroll to position [322, 0]
click at [623, 247] on button "Esmu iepazinies/iepazinusies un piekrītu" at bounding box center [646, 244] width 170 height 30
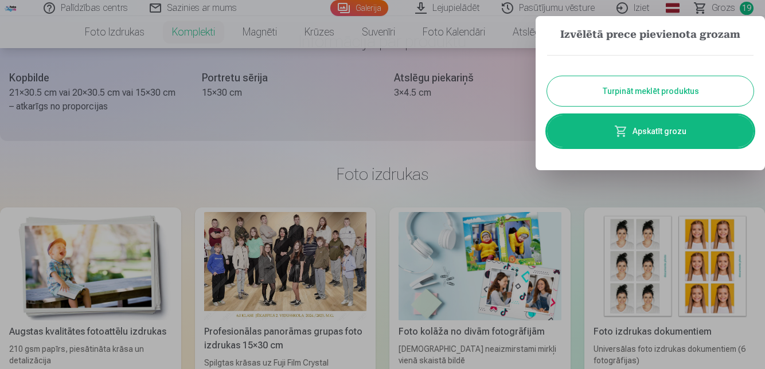
click at [673, 147] on link "Apskatīt grozu" at bounding box center [650, 131] width 206 height 32
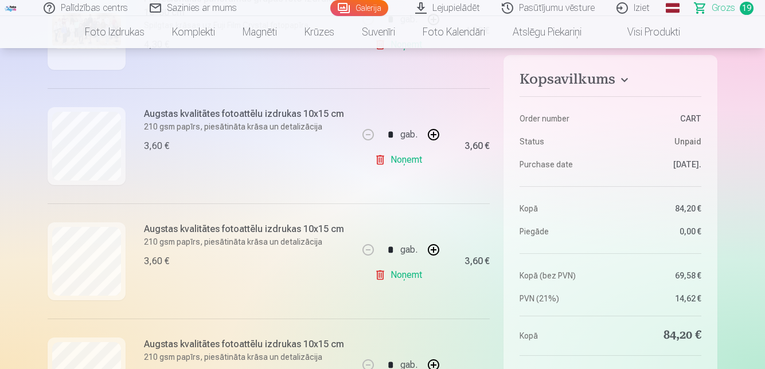
scroll to position [312, 0]
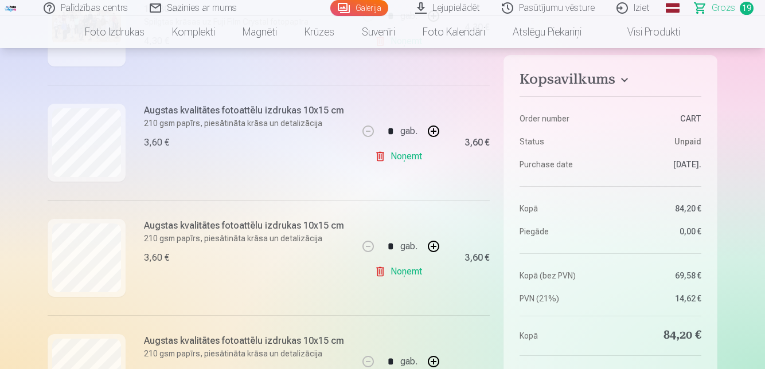
click at [417, 168] on link "Noņemt" at bounding box center [400, 156] width 52 height 23
click at [418, 283] on link "Noņemt" at bounding box center [400, 271] width 52 height 23
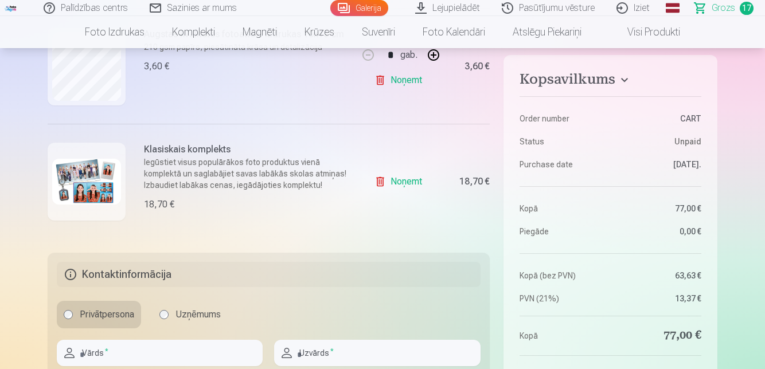
scroll to position [1981, 0]
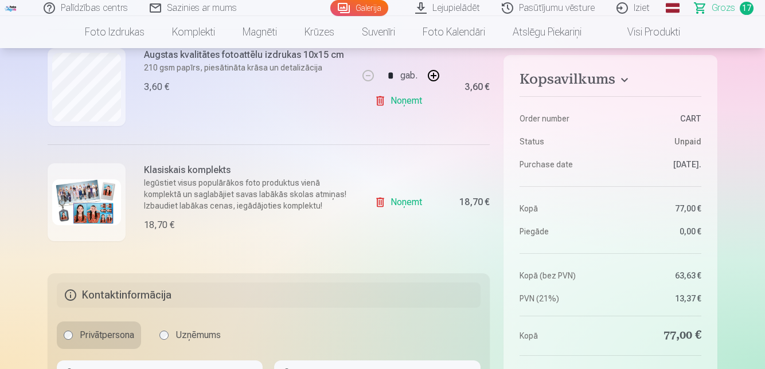
click at [413, 112] on link "Noņemt" at bounding box center [400, 100] width 52 height 23
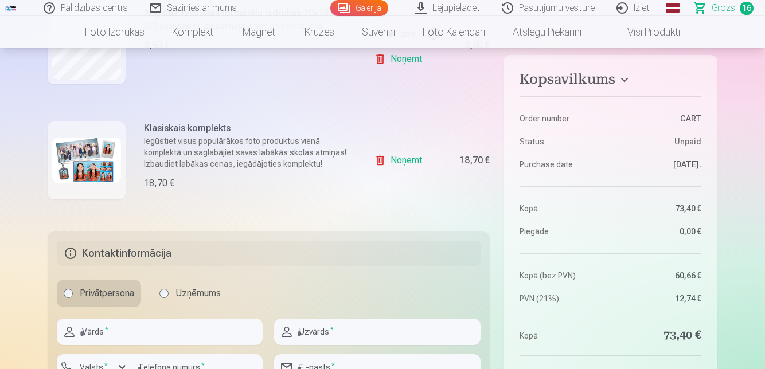
click at [413, 71] on link "Noņemt" at bounding box center [400, 59] width 52 height 23
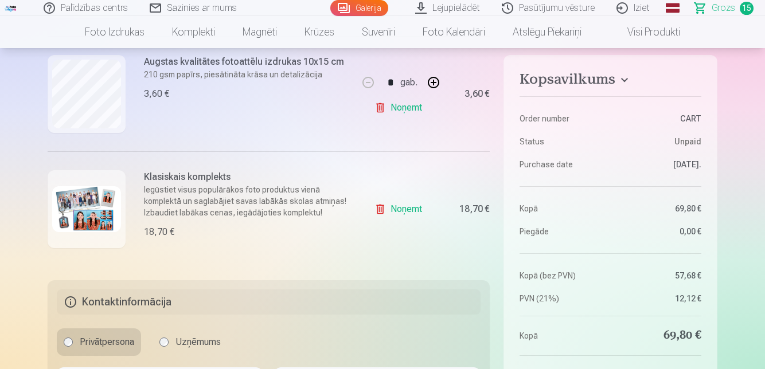
scroll to position [1740, 0]
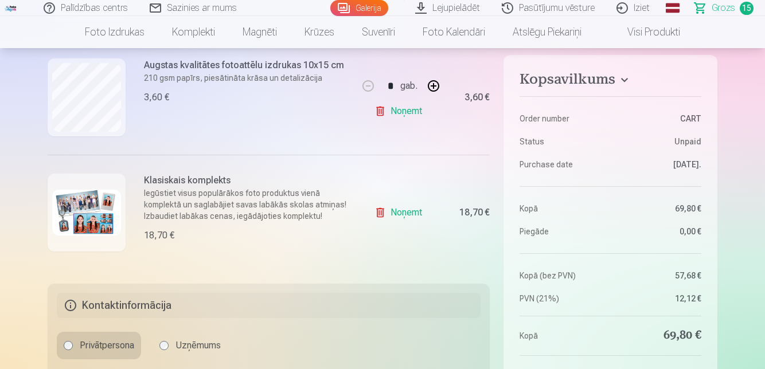
click at [406, 123] on link "Noņemt" at bounding box center [400, 111] width 52 height 23
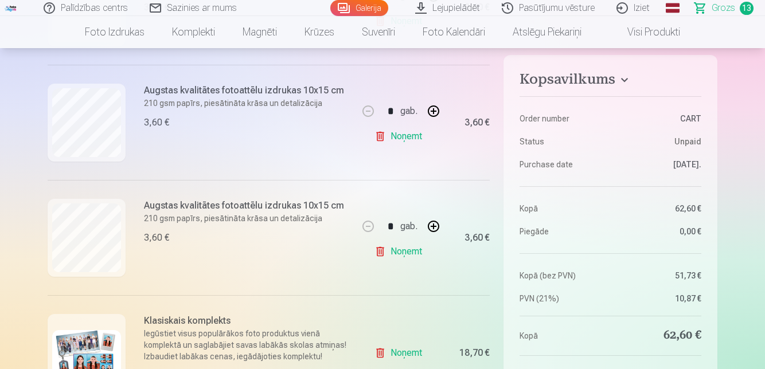
scroll to position [1372, 0]
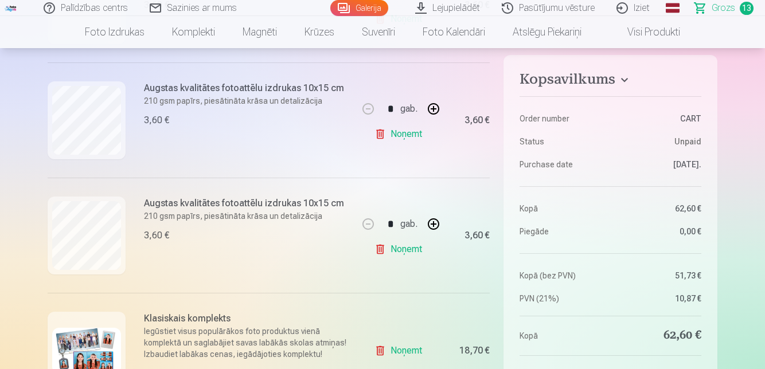
click at [409, 146] on link "Noņemt" at bounding box center [400, 134] width 52 height 23
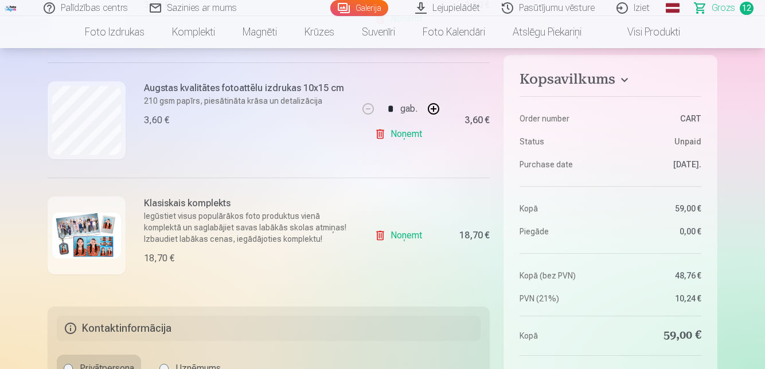
click at [408, 146] on link "Noņemt" at bounding box center [400, 134] width 52 height 23
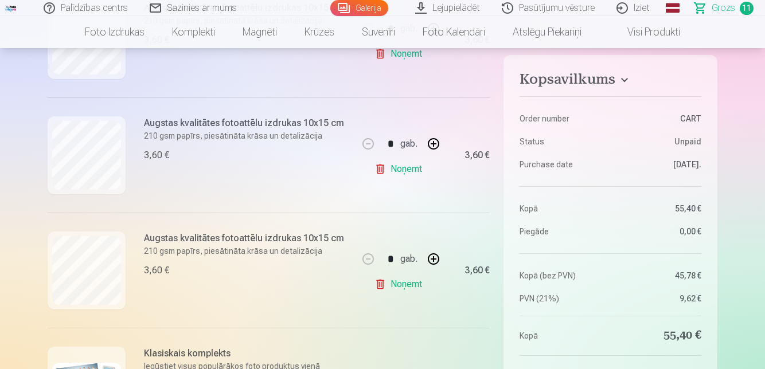
scroll to position [1105, 0]
click at [410, 182] on link "Noņemt" at bounding box center [400, 170] width 52 height 23
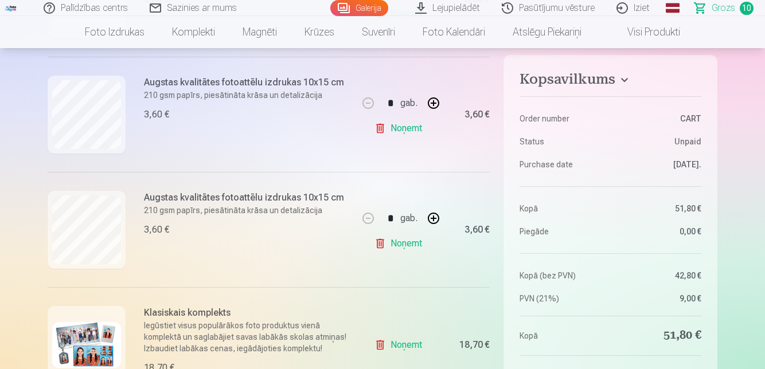
click at [401, 140] on link "Noņemt" at bounding box center [400, 128] width 52 height 23
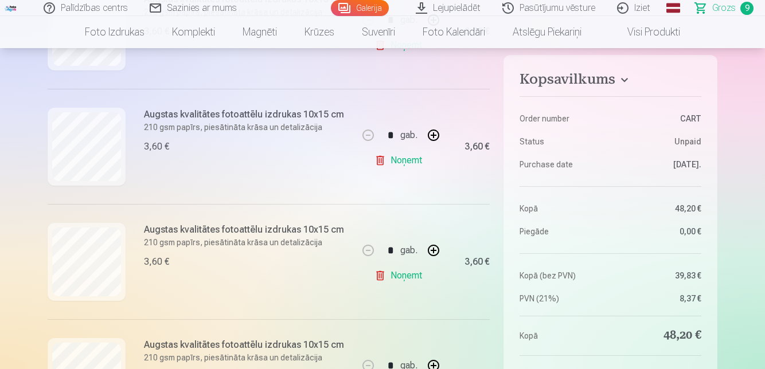
scroll to position [541, 0]
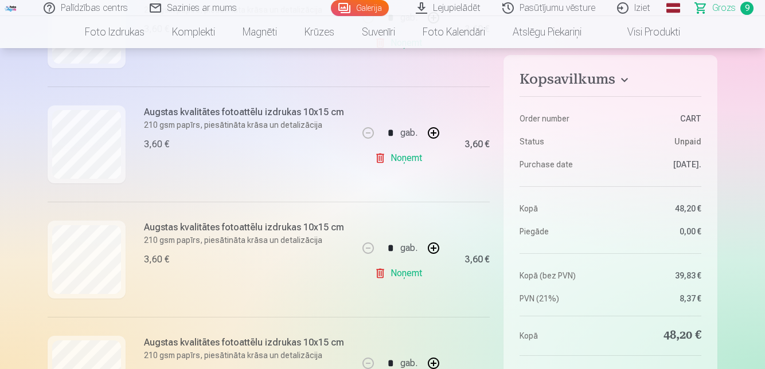
click at [404, 170] on link "Noņemt" at bounding box center [400, 158] width 52 height 23
click at [407, 170] on link "Noņemt" at bounding box center [400, 158] width 52 height 23
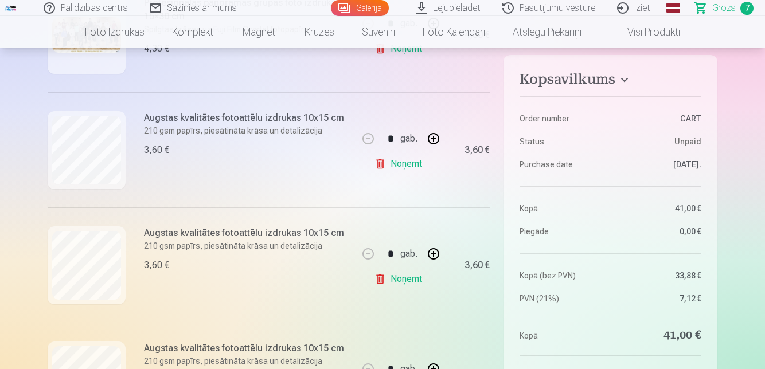
scroll to position [304, 0]
click at [405, 177] on link "Noņemt" at bounding box center [400, 165] width 52 height 23
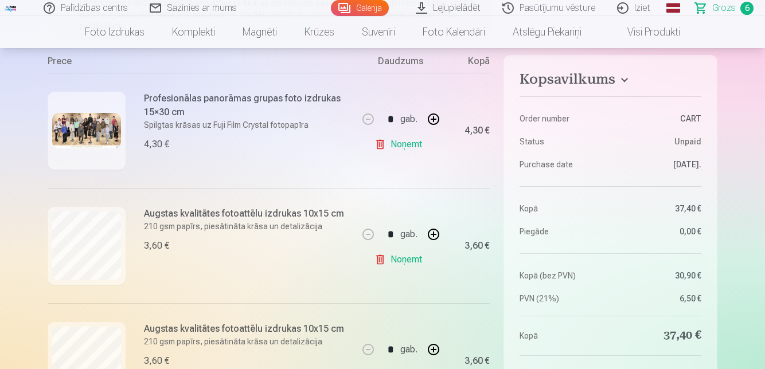
scroll to position [210, 0]
click at [414, 155] on link "Noņemt" at bounding box center [400, 143] width 52 height 23
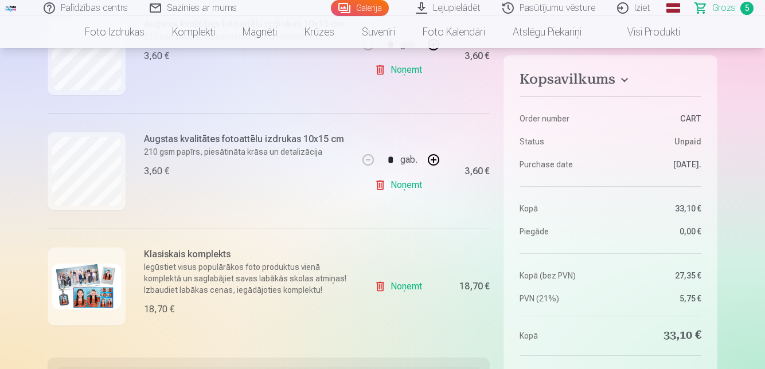
scroll to position [524, 0]
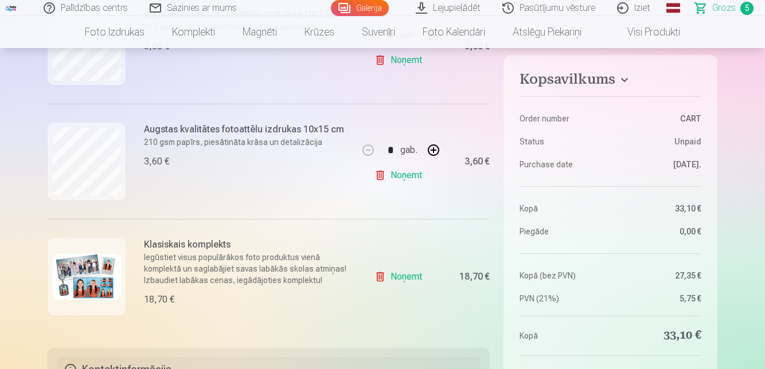
click at [401, 187] on link "Noņemt" at bounding box center [400, 175] width 52 height 23
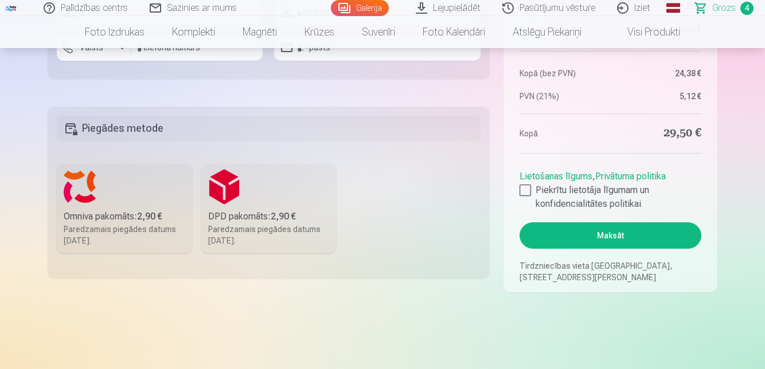
scroll to position [847, 0]
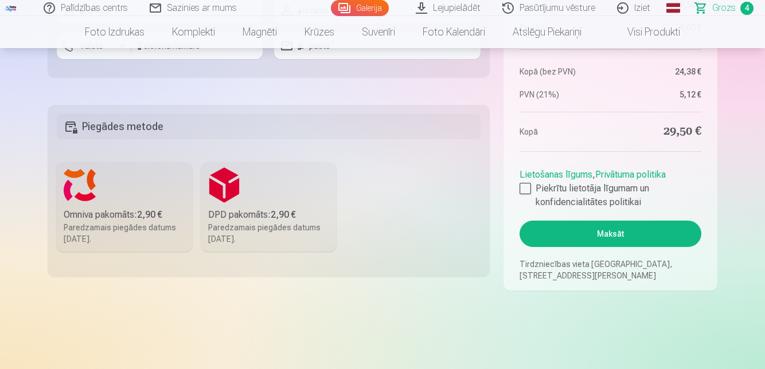
click at [522, 194] on div at bounding box center [524, 188] width 11 height 11
click at [134, 252] on label "Omniva pakomāts : 2,90 € Paredzamais piegādes datums 13.09.2025." at bounding box center [124, 206] width 135 height 89
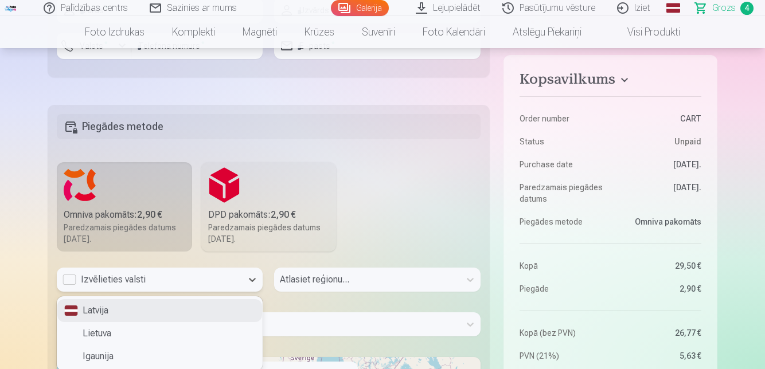
scroll to position [917, 0]
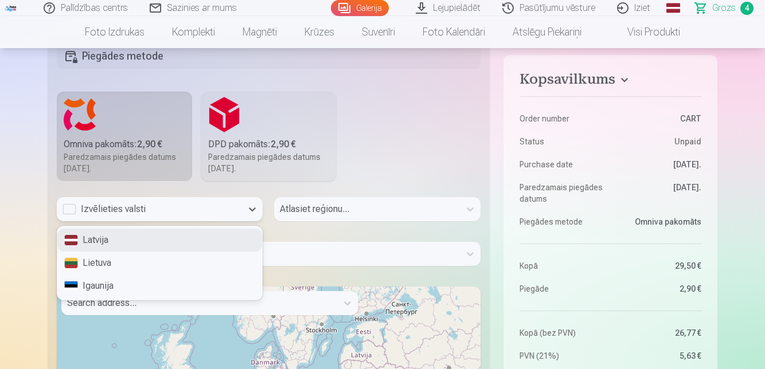
click at [208, 252] on div "Latvija" at bounding box center [159, 240] width 205 height 23
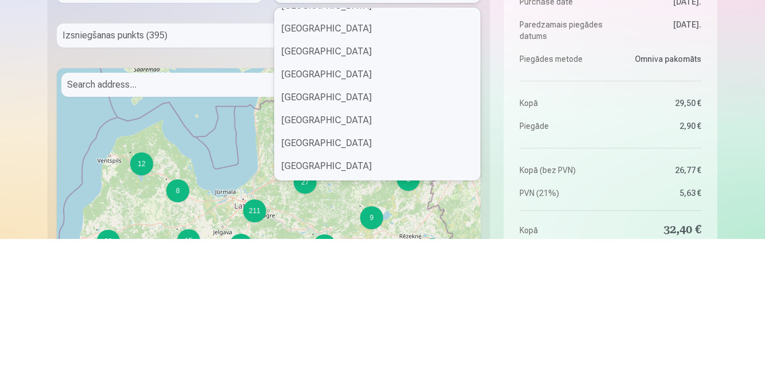
scroll to position [635, 0]
click at [360, 56] on div "Jēkabpils novads" at bounding box center [377, 44] width 205 height 23
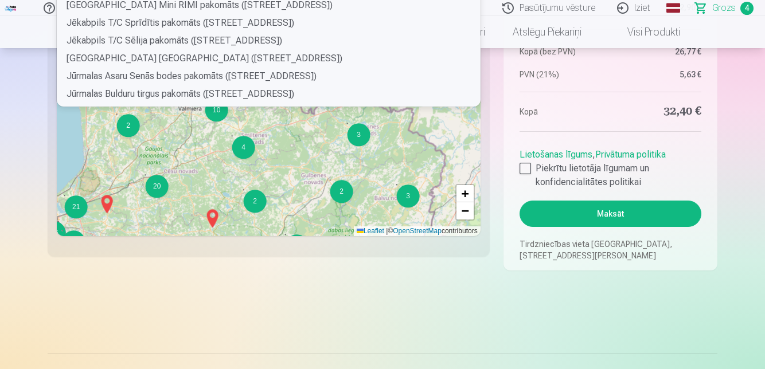
scroll to position [1435, 0]
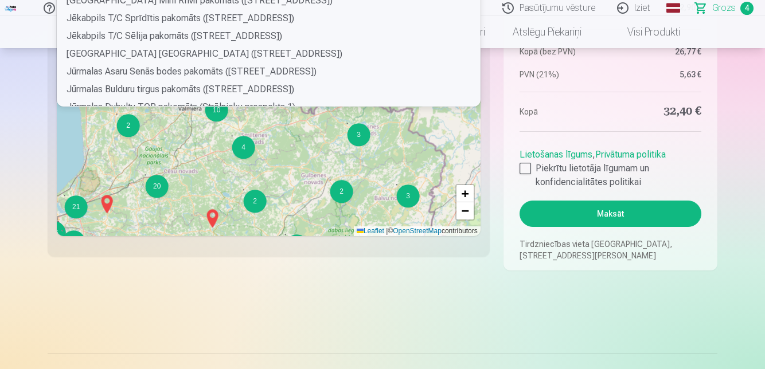
click at [352, 9] on div "Jēkabpils Rīgas ielas Mini RIMI pakomāts (Rīgas iela 120)" at bounding box center [269, 0] width 424 height 18
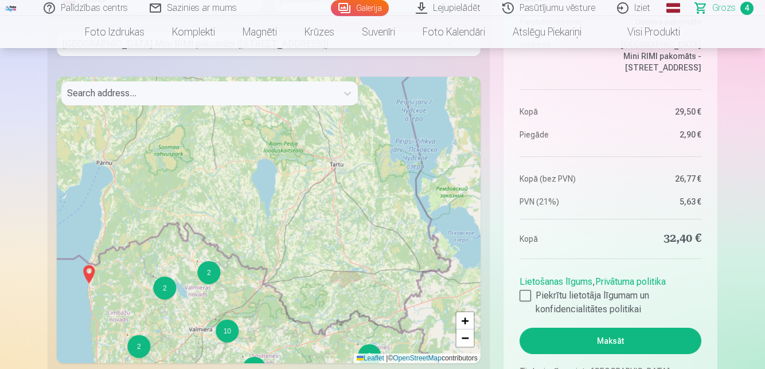
scroll to position [1135, 0]
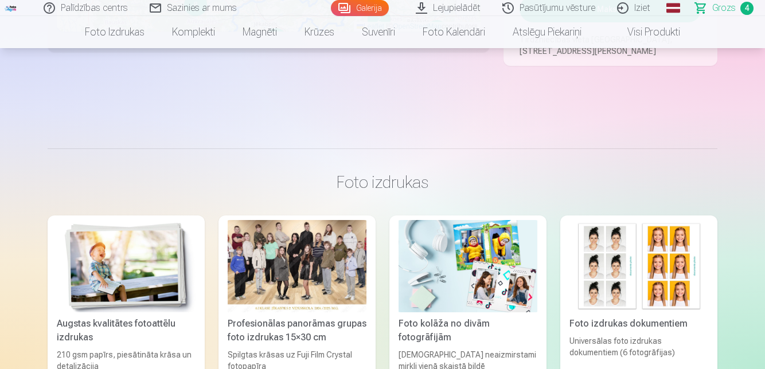
click at [619, 22] on button "Maksāt" at bounding box center [610, 9] width 182 height 26
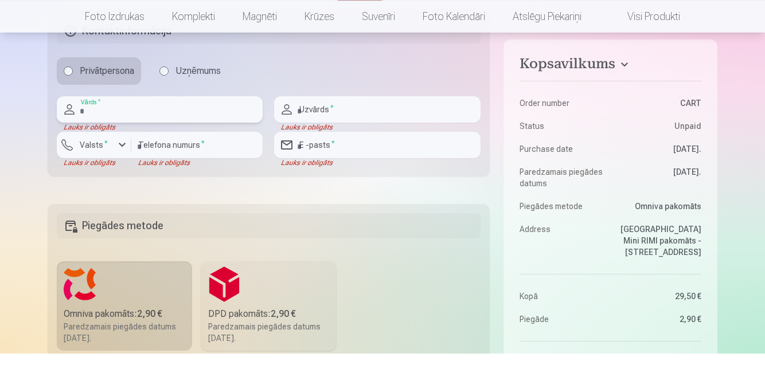
scroll to position [732, 0]
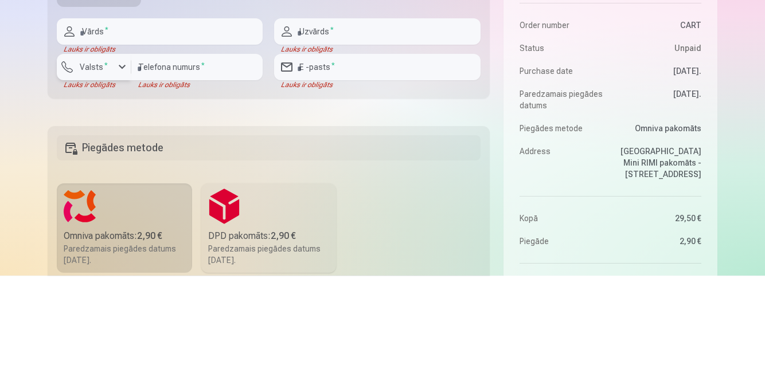
click at [128, 167] on div "button" at bounding box center [122, 161] width 14 height 14
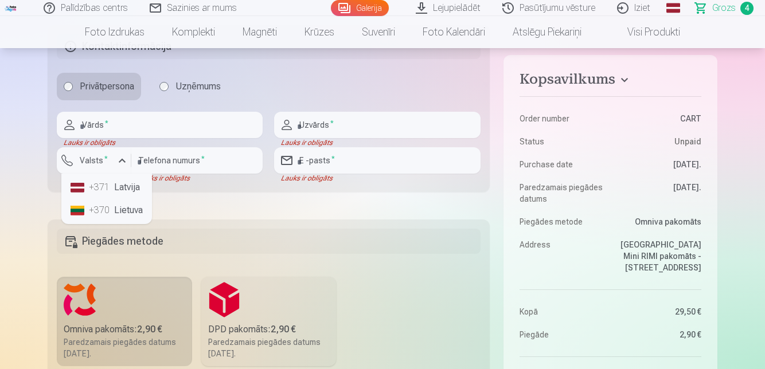
click at [139, 199] on li "+371 Latvija" at bounding box center [106, 187] width 81 height 23
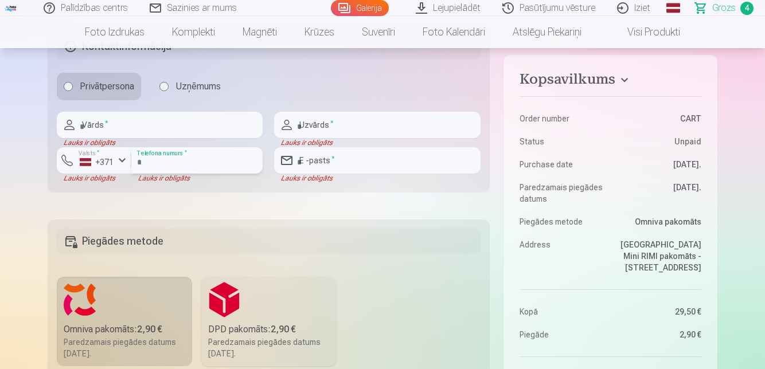
click at [194, 174] on input "number" at bounding box center [196, 160] width 131 height 26
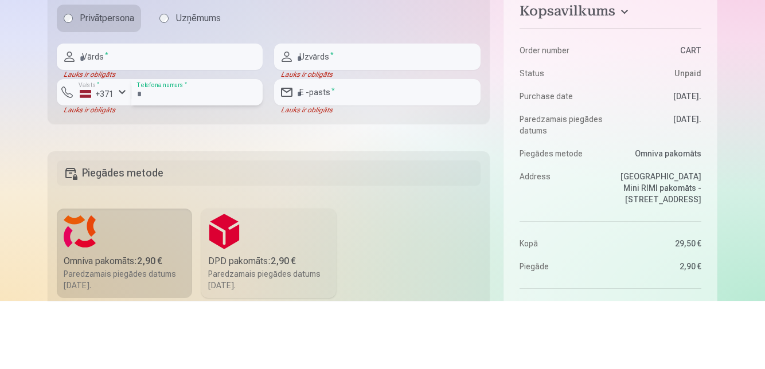
type input "********"
click at [196, 138] on input "text" at bounding box center [160, 125] width 206 height 26
type input "**********"
click at [394, 138] on input "text" at bounding box center [377, 125] width 206 height 26
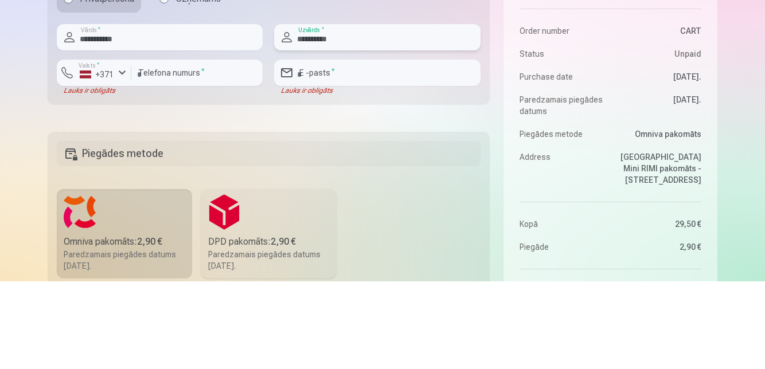
type input "*********"
click at [355, 174] on input "email" at bounding box center [377, 160] width 206 height 26
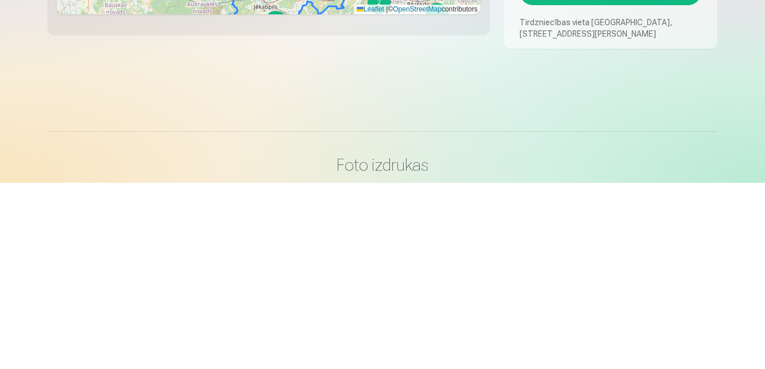
scroll to position [1297, 0]
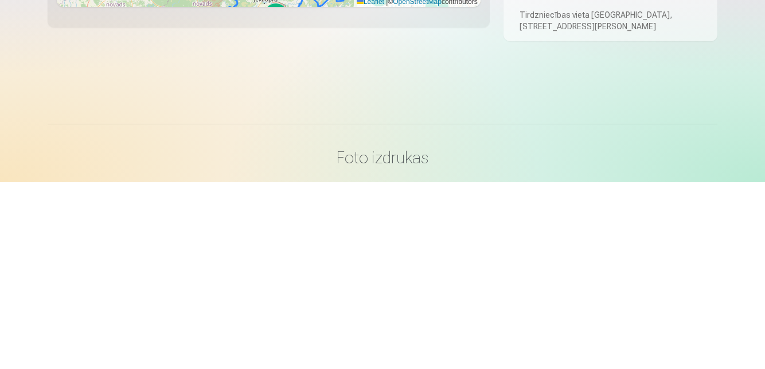
type input "**********"
click at [661, 185] on button "Maksāt" at bounding box center [610, 171] width 182 height 26
